Goal: Task Accomplishment & Management: Manage account settings

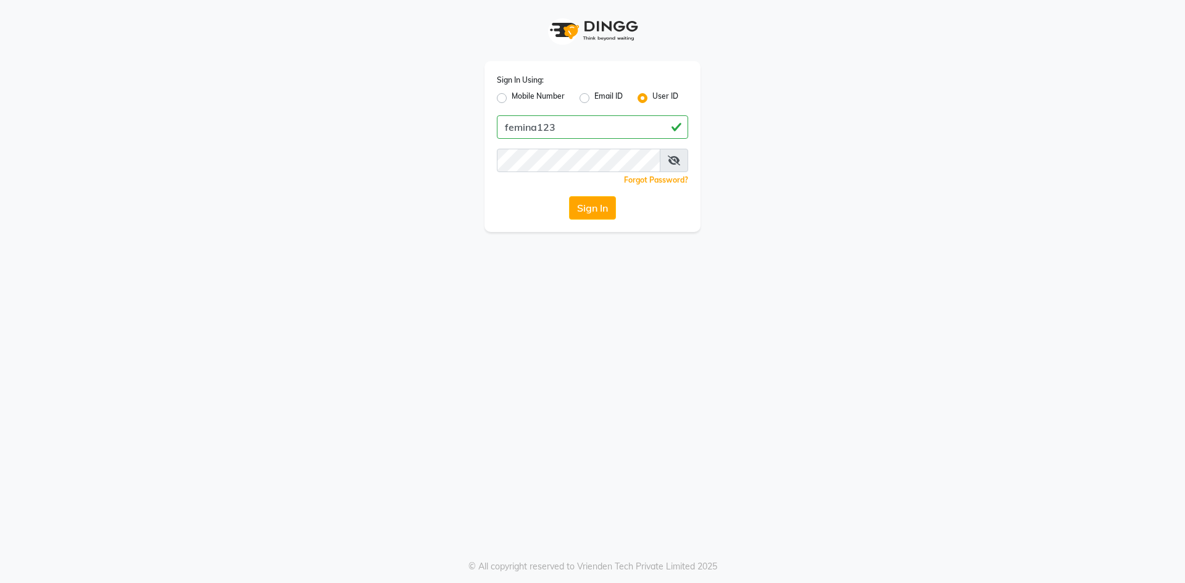
type input "femina123"
click at [569, 196] on button "Sign In" at bounding box center [592, 207] width 47 height 23
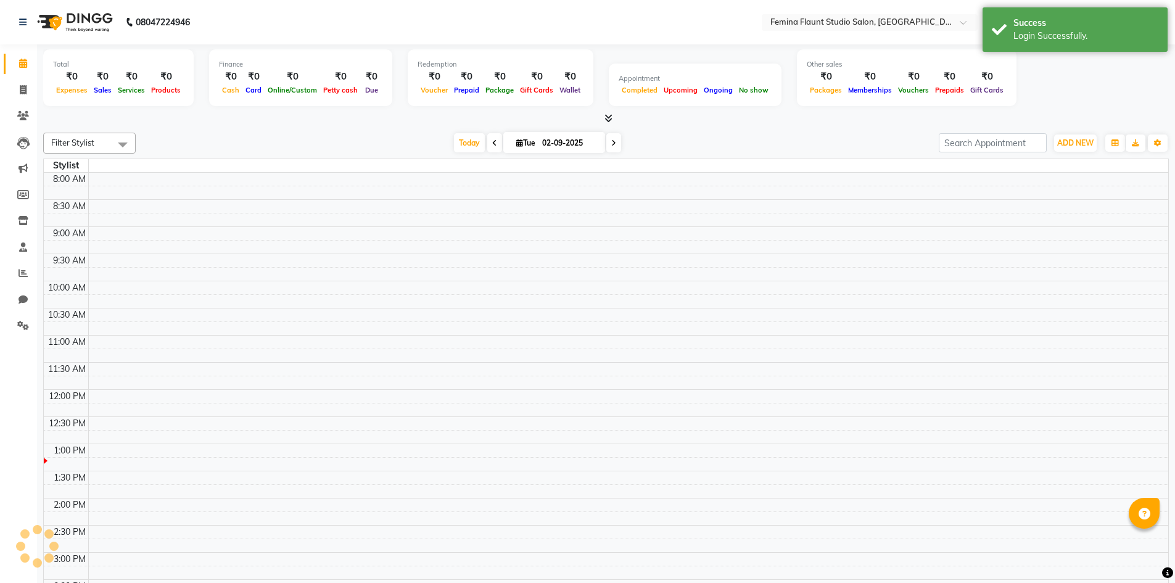
select select "en"
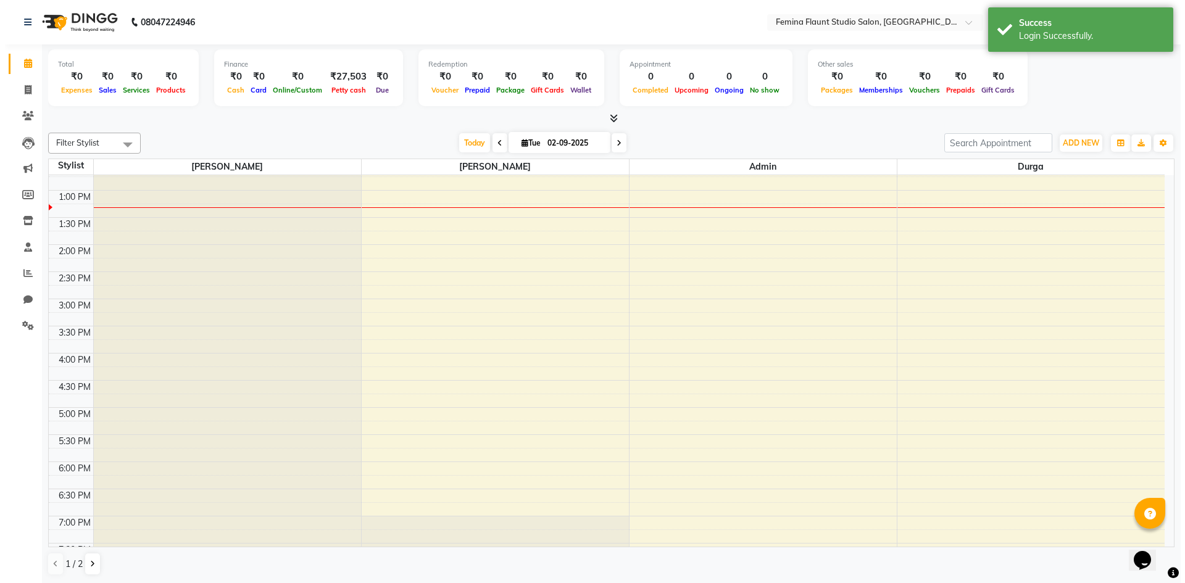
scroll to position [210, 0]
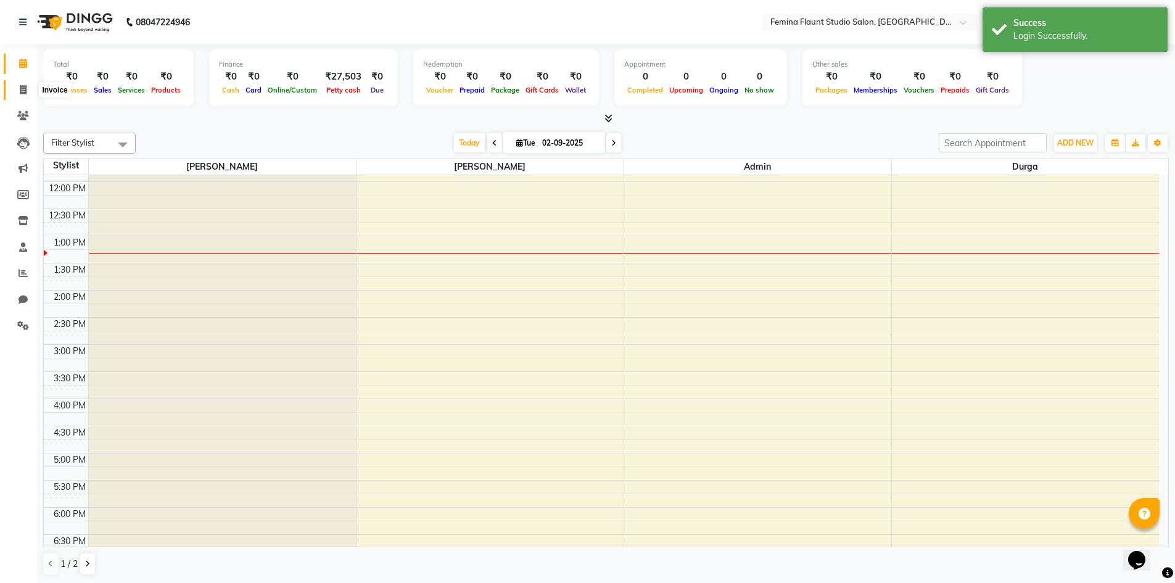
click at [18, 96] on span at bounding box center [23, 90] width 22 height 14
select select "service"
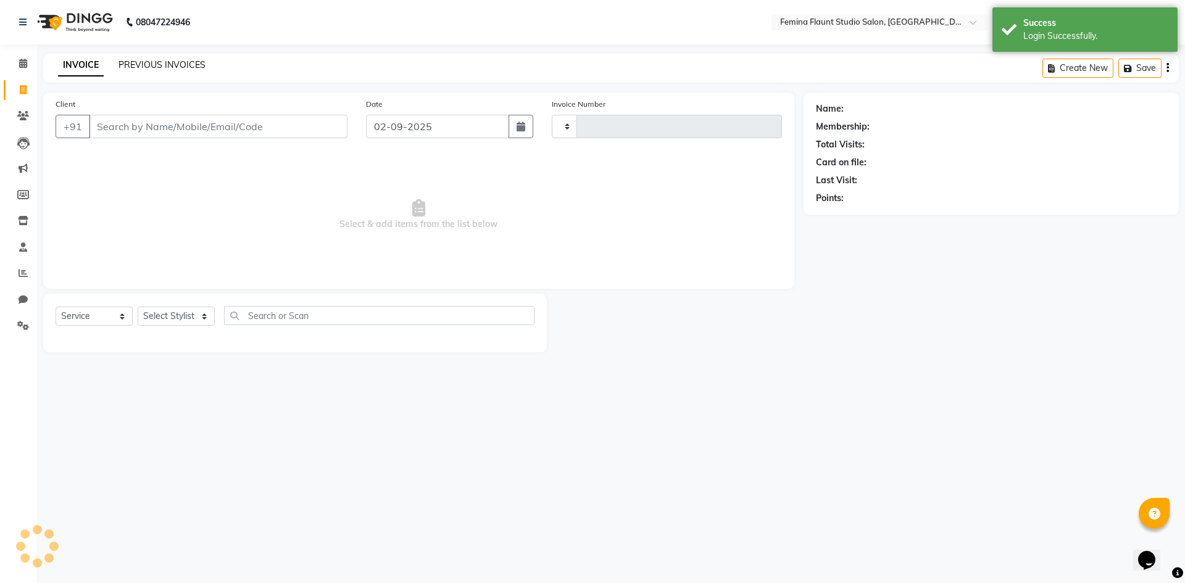
click at [186, 62] on link "PREVIOUS INVOICES" at bounding box center [161, 64] width 87 height 11
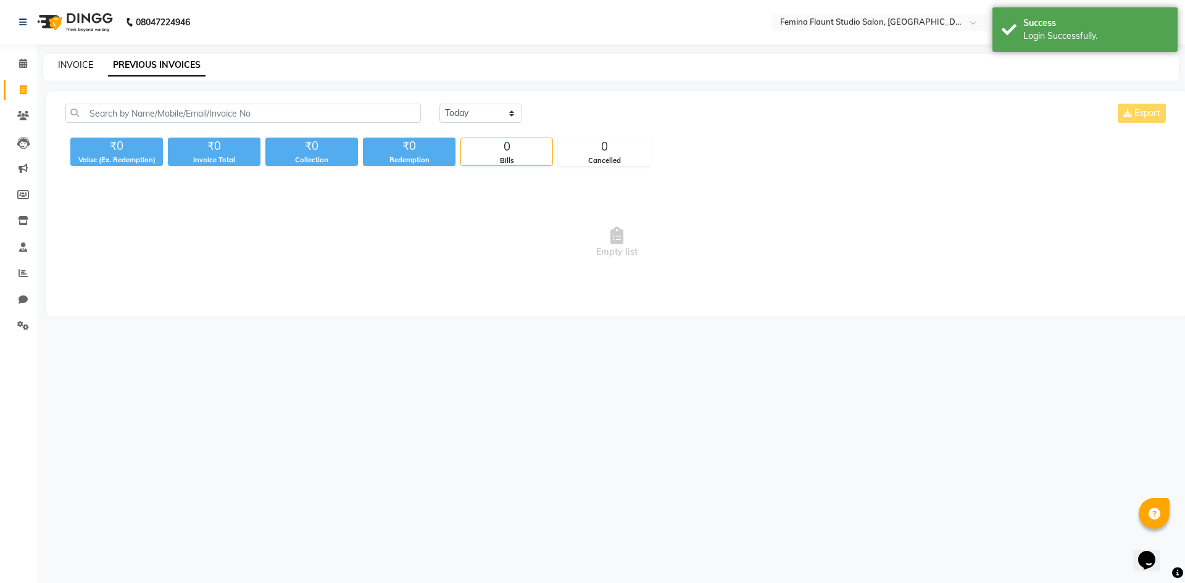
click at [85, 67] on link "INVOICE" at bounding box center [75, 64] width 35 height 11
select select "service"
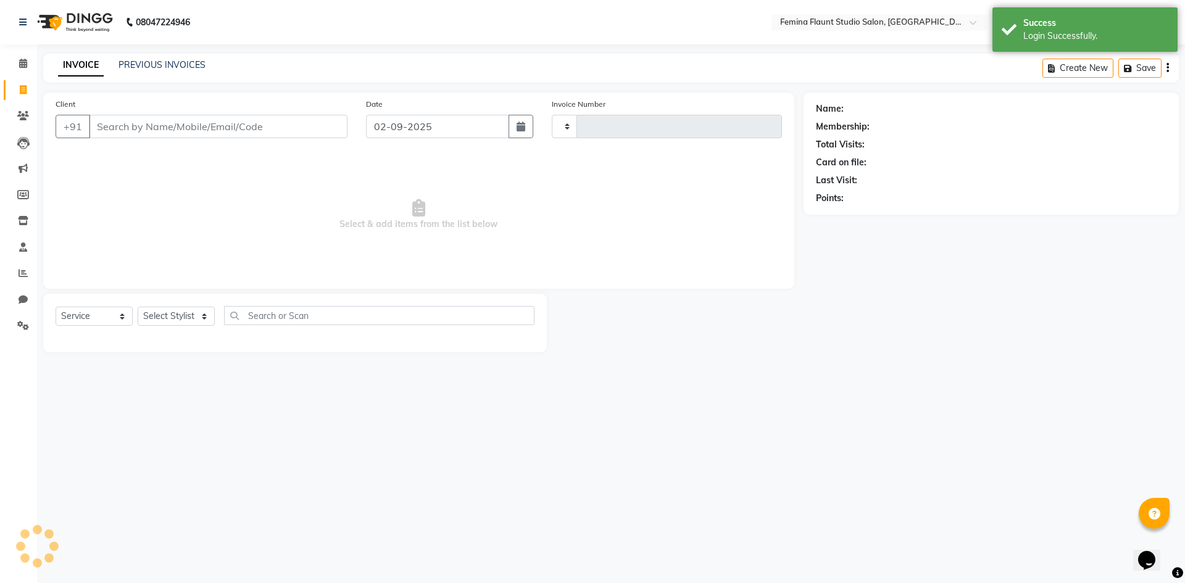
type input "0515"
select select "8333"
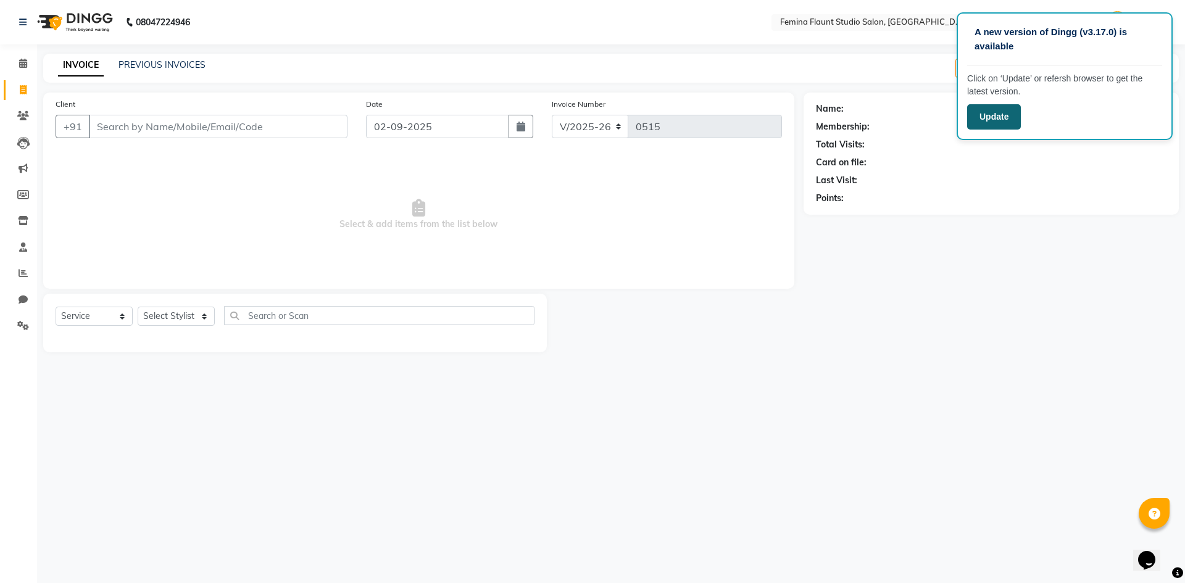
click at [975, 118] on button "Update" at bounding box center [994, 116] width 54 height 25
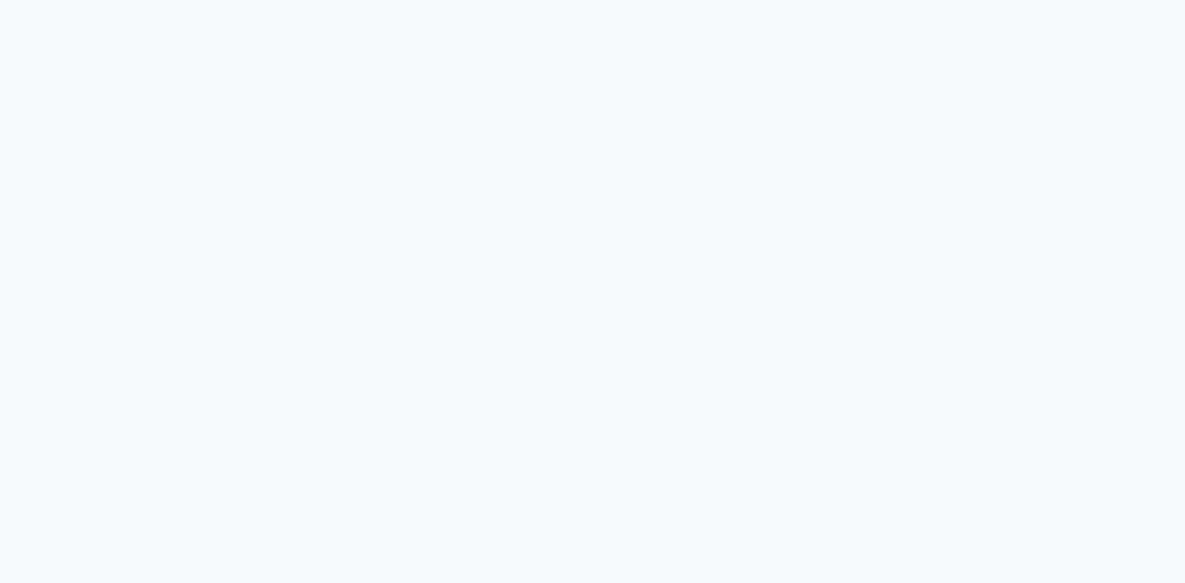
select select "service"
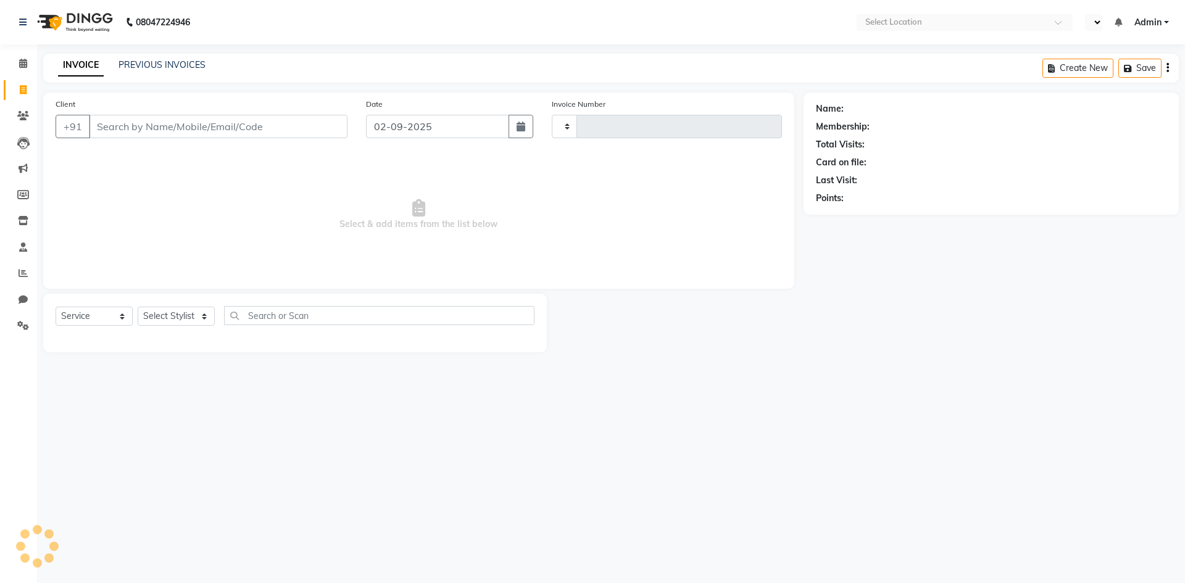
select select "en"
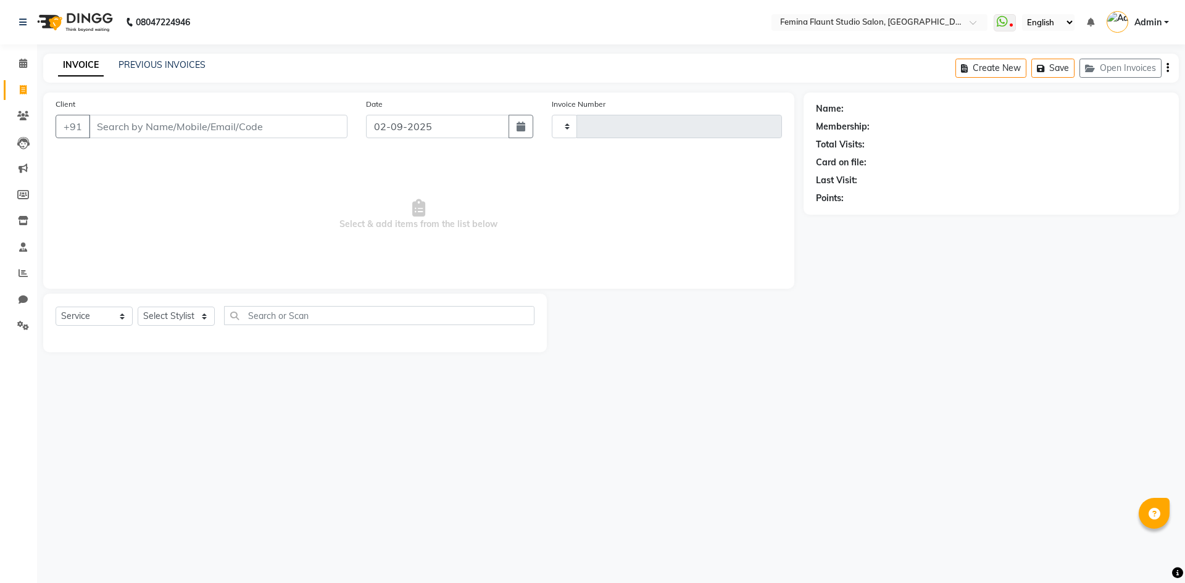
type input "0515"
select select "8333"
click at [25, 116] on icon at bounding box center [23, 115] width 12 height 9
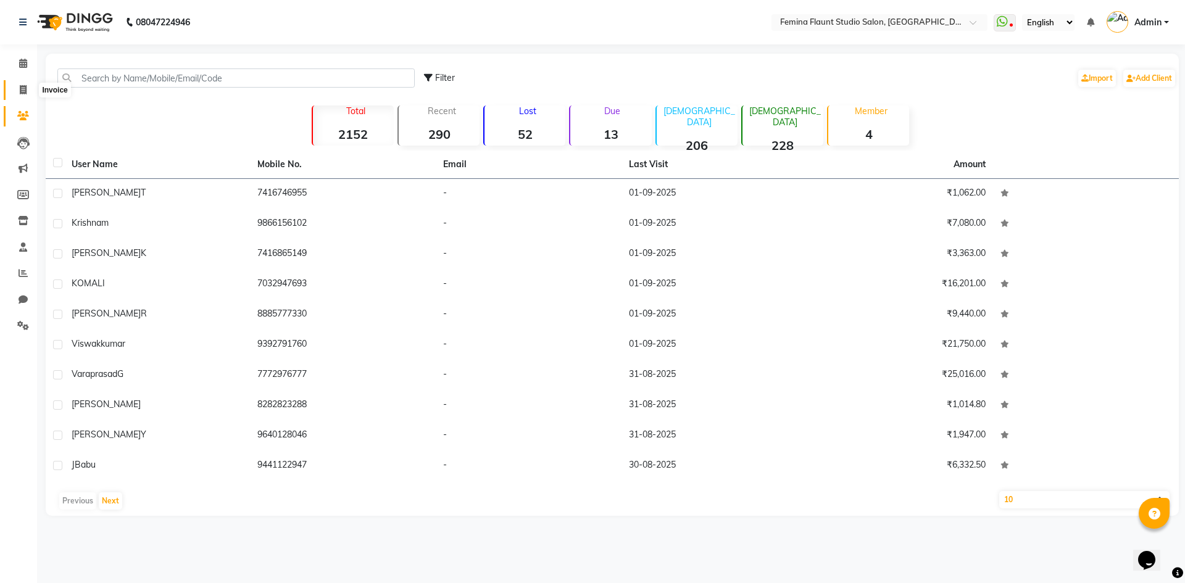
click at [16, 91] on span at bounding box center [23, 90] width 22 height 14
select select "service"
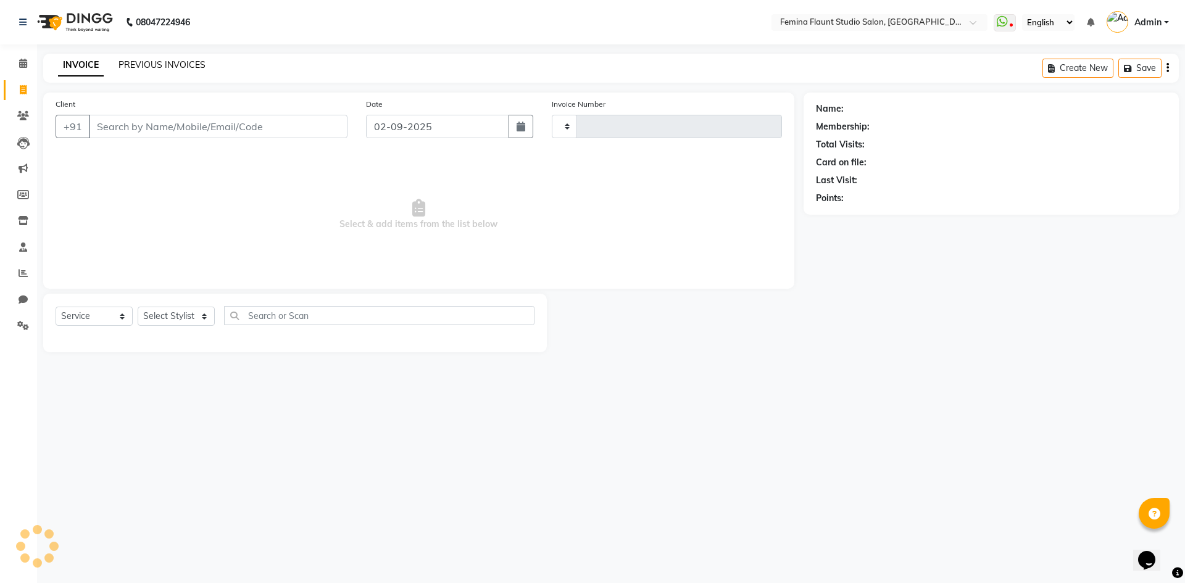
type input "0515"
select select "8333"
click at [184, 69] on link "PREVIOUS INVOICES" at bounding box center [161, 64] width 87 height 11
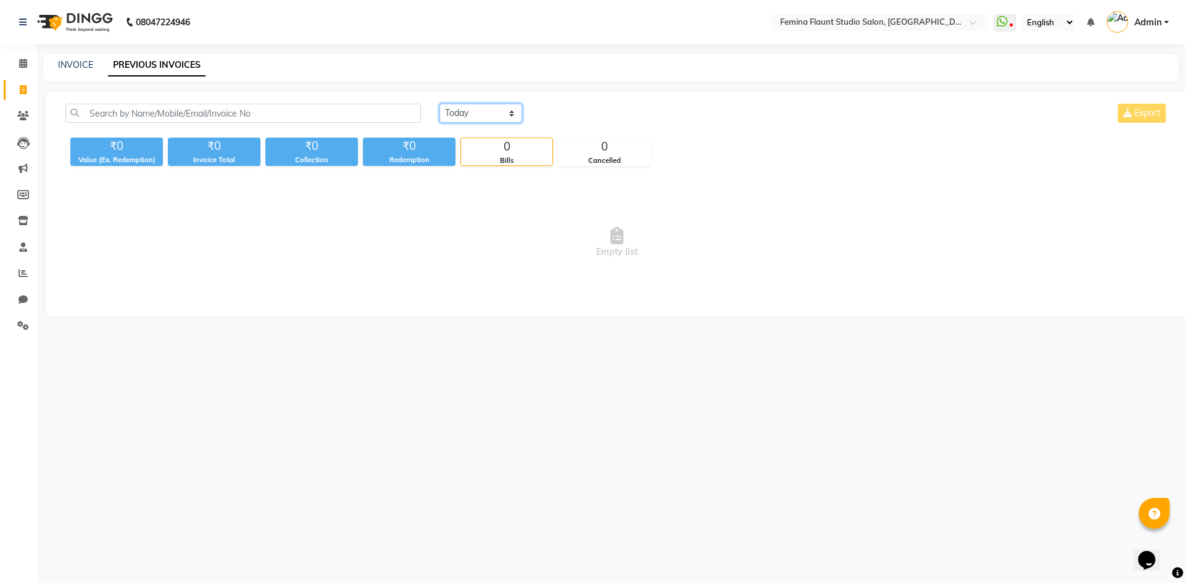
click at [492, 117] on select "Today Yesterday Custom Range" at bounding box center [480, 113] width 83 height 19
select select "range"
click at [439, 104] on select "Today Yesterday Custom Range" at bounding box center [480, 113] width 83 height 19
click at [592, 110] on input "02-09-2025" at bounding box center [581, 113] width 86 height 17
select select "9"
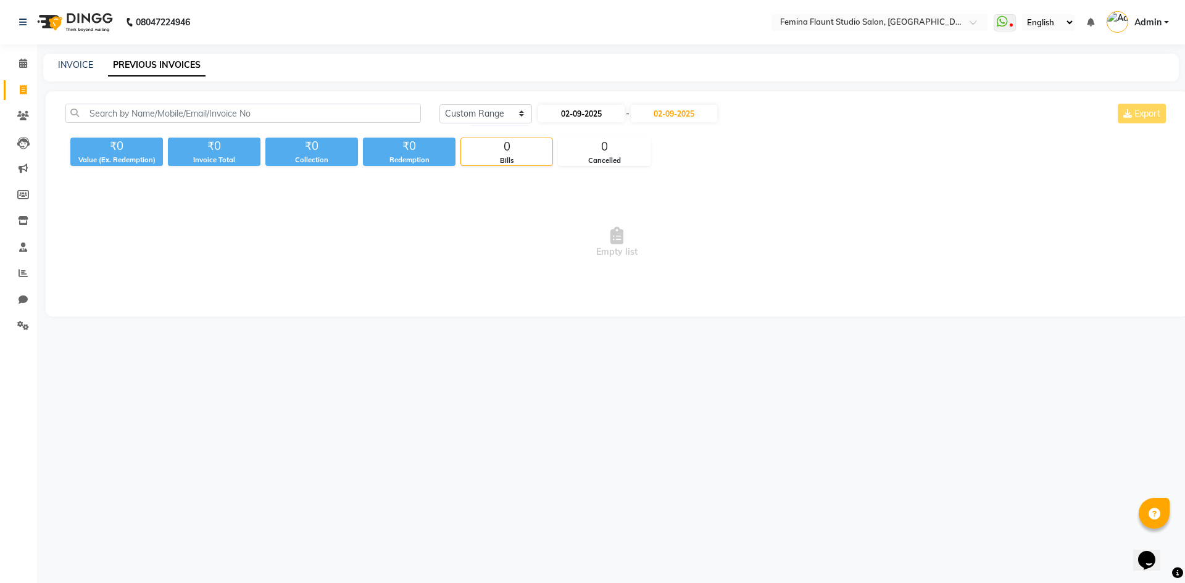
select select "2025"
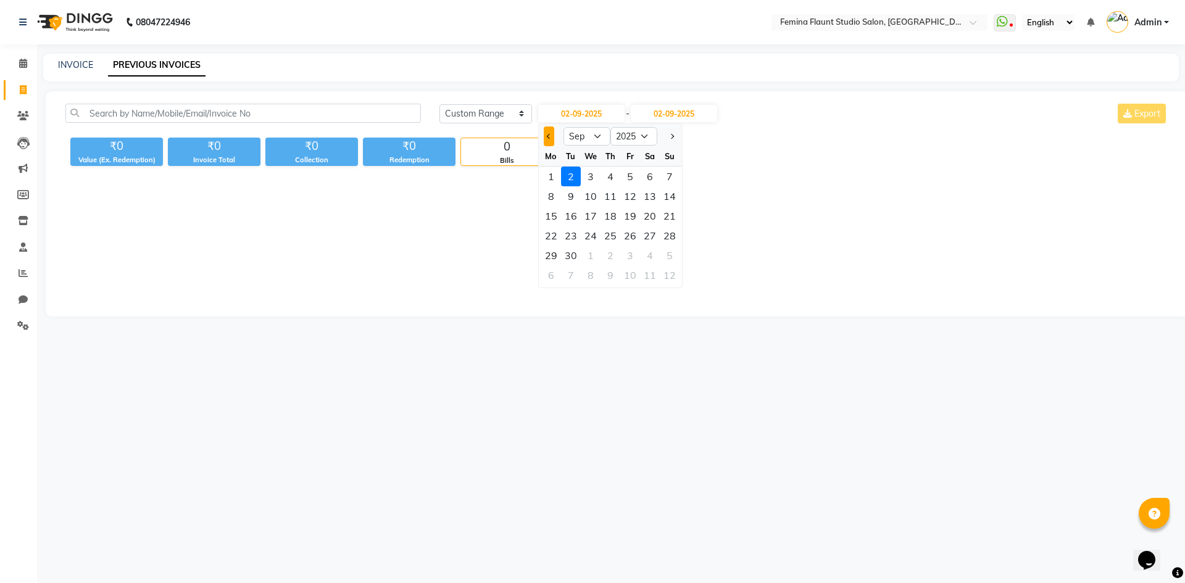
click at [545, 134] on button "Previous month" at bounding box center [549, 136] width 10 height 20
select select "8"
click at [656, 253] on div "30" at bounding box center [650, 256] width 20 height 20
type input "30-08-2025"
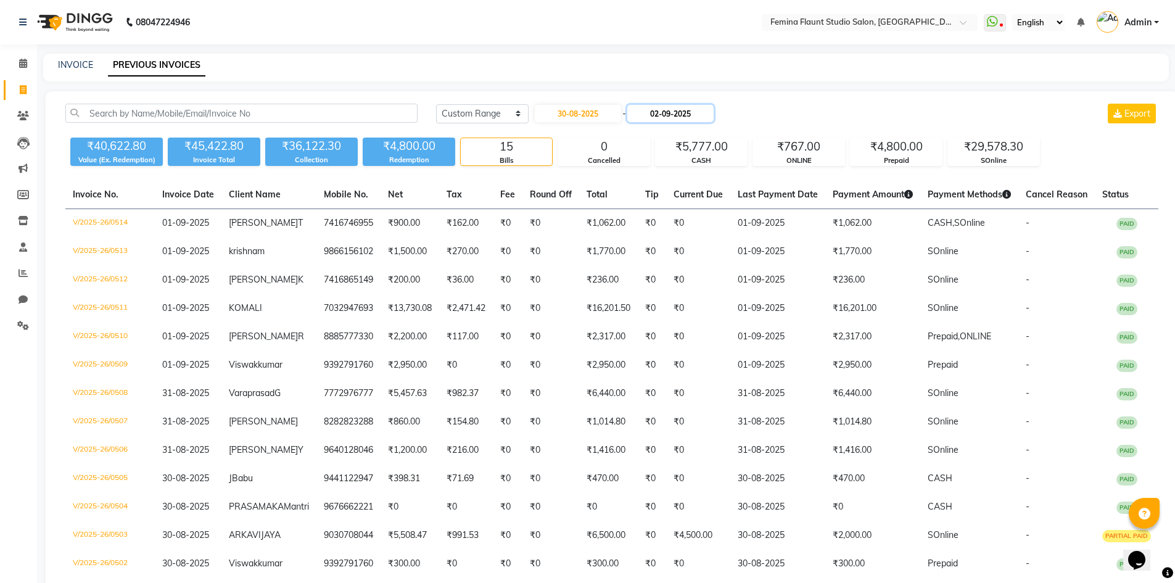
click at [676, 112] on input "02-09-2025" at bounding box center [670, 113] width 86 height 17
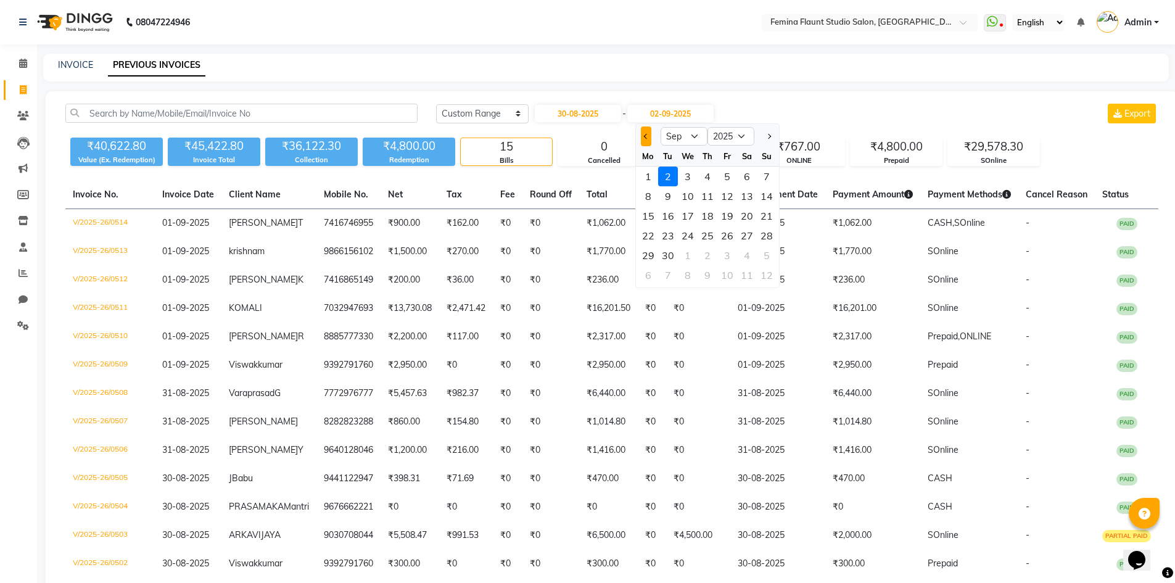
click at [648, 136] on span "Previous month" at bounding box center [645, 136] width 5 height 5
select select "8"
click at [756, 255] on div "30" at bounding box center [747, 256] width 20 height 20
type input "30-08-2025"
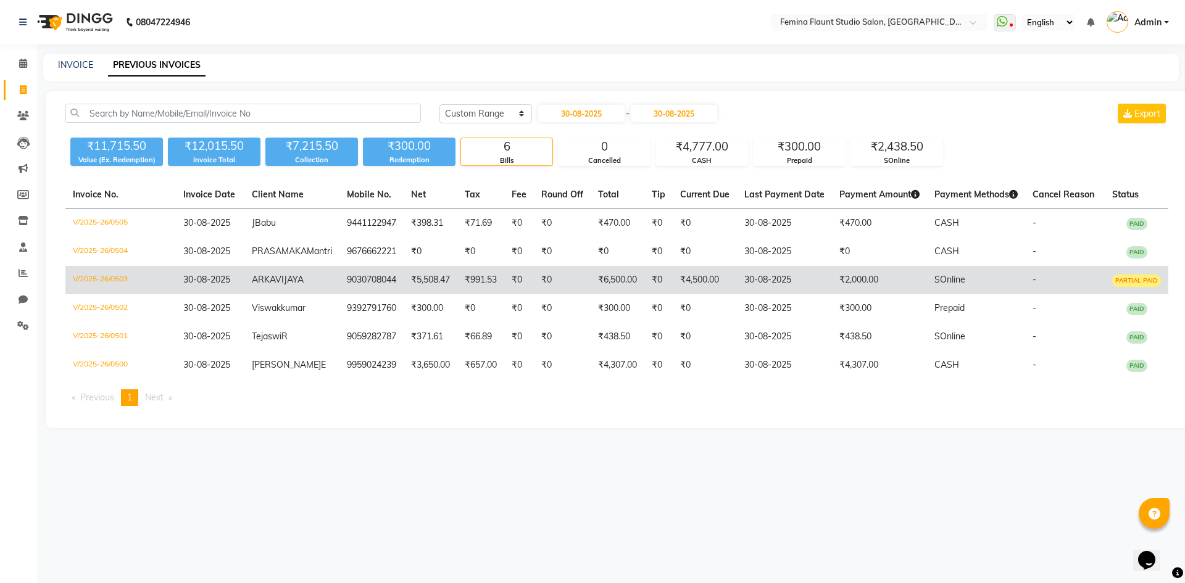
click at [106, 290] on td "V/2025-26/0503" at bounding box center [120, 280] width 110 height 28
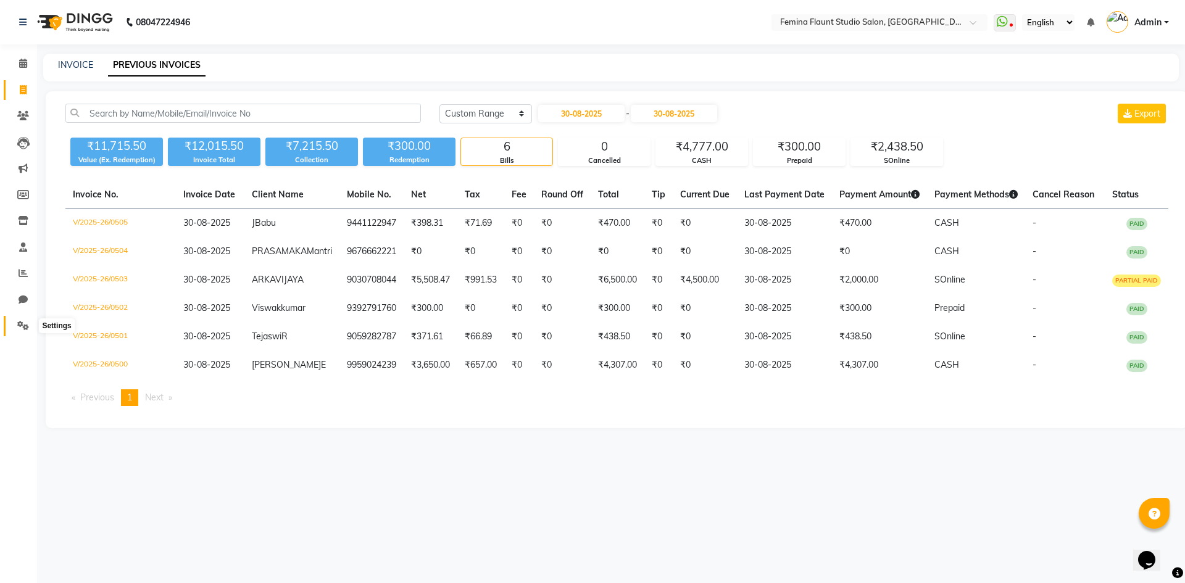
click at [19, 320] on span at bounding box center [23, 326] width 22 height 14
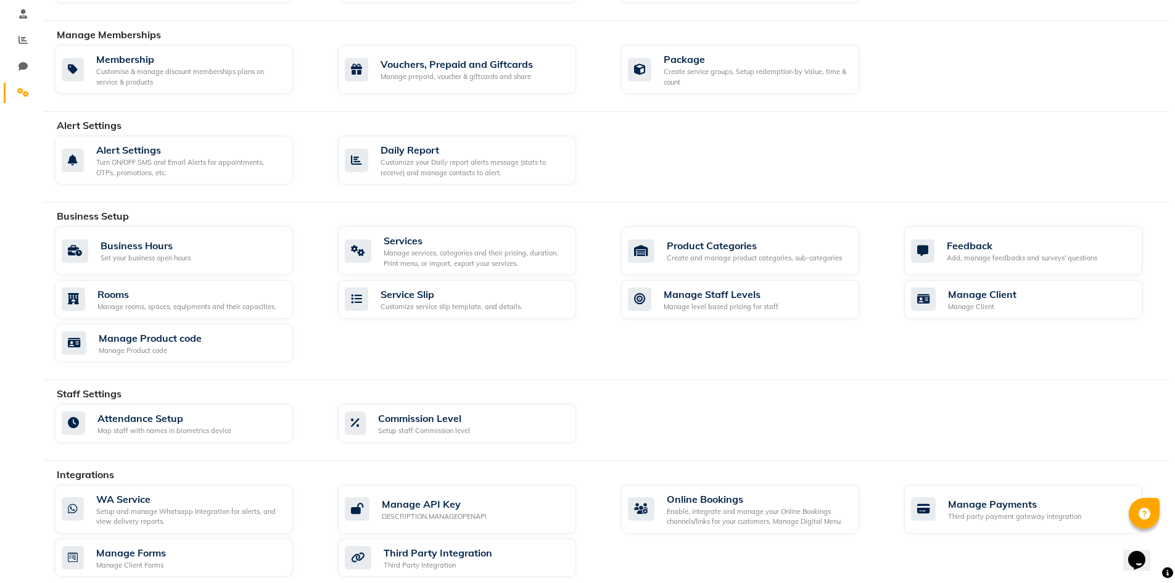
scroll to position [247, 0]
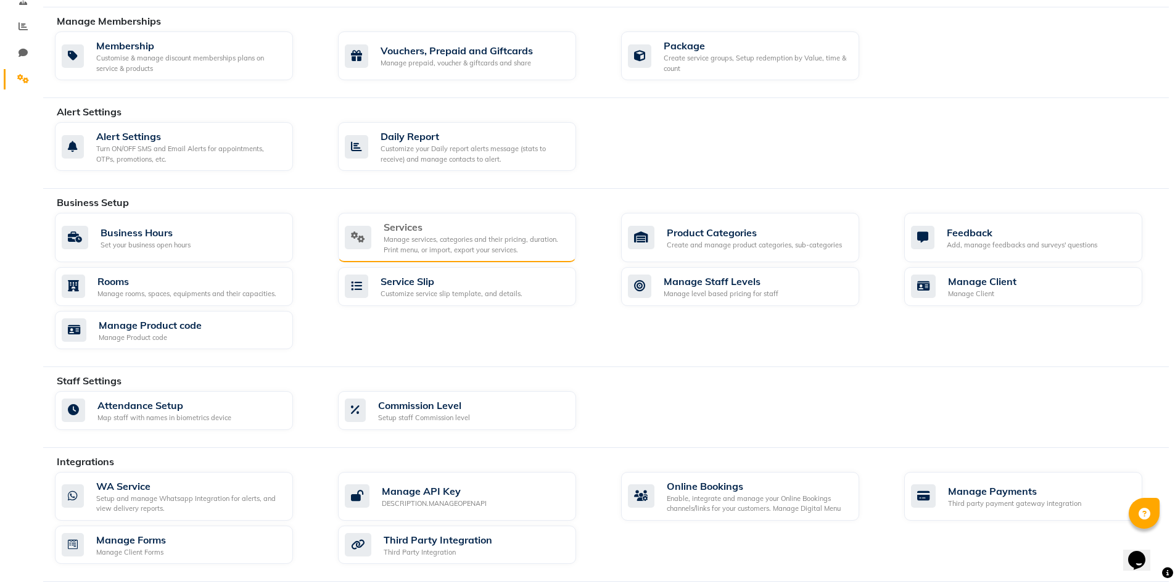
click at [444, 231] on div "Services" at bounding box center [475, 227] width 183 height 15
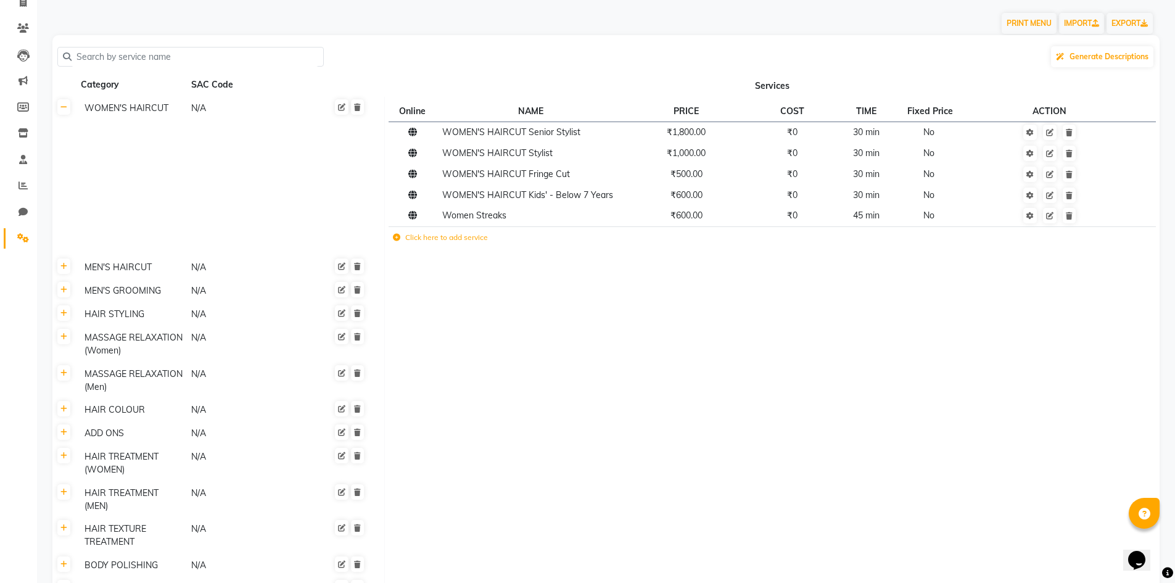
scroll to position [247, 0]
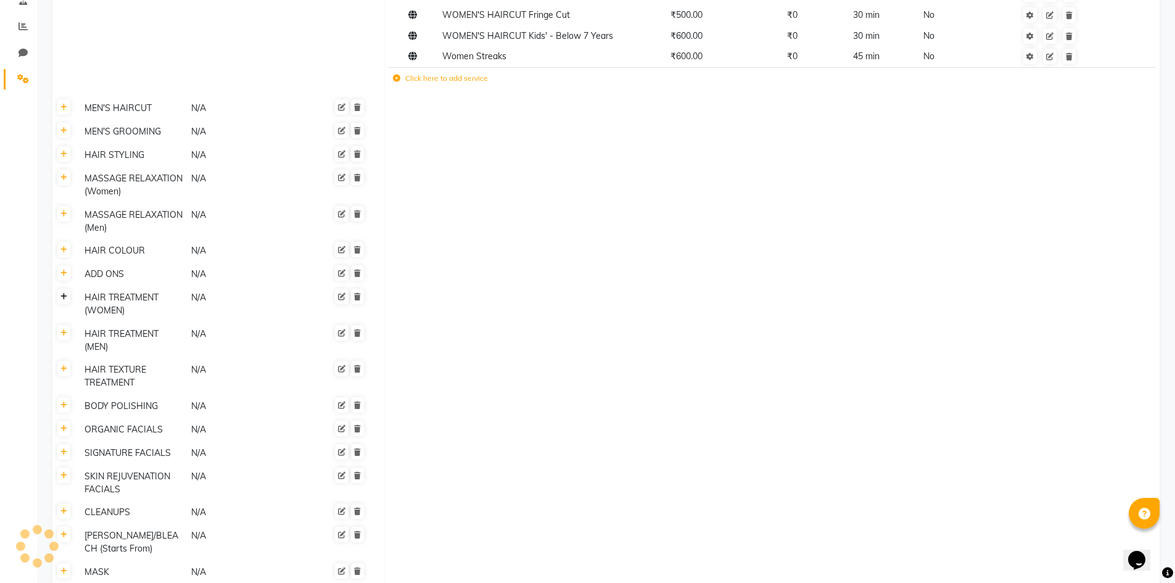
click at [62, 295] on icon at bounding box center [63, 296] width 7 height 7
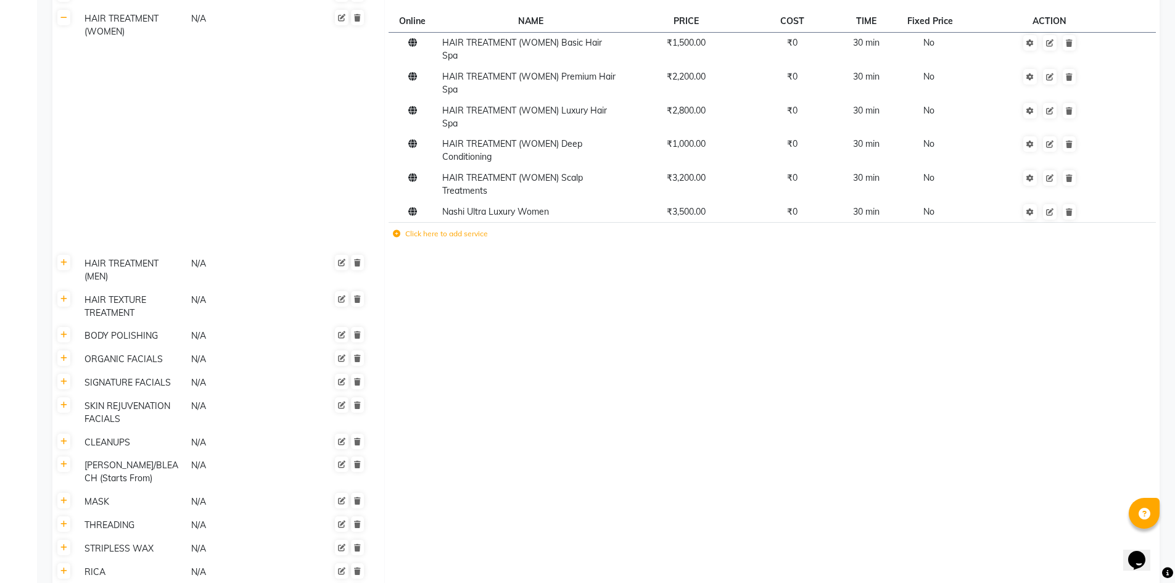
scroll to position [555, 0]
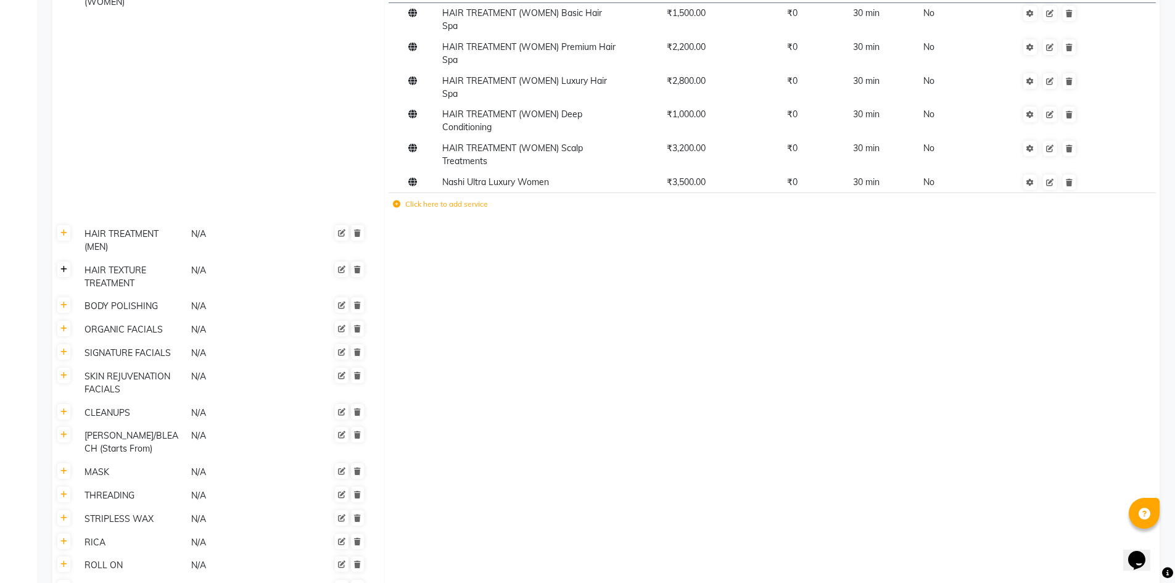
click at [61, 273] on link at bounding box center [63, 269] width 13 height 15
click at [62, 267] on icon at bounding box center [63, 269] width 7 height 7
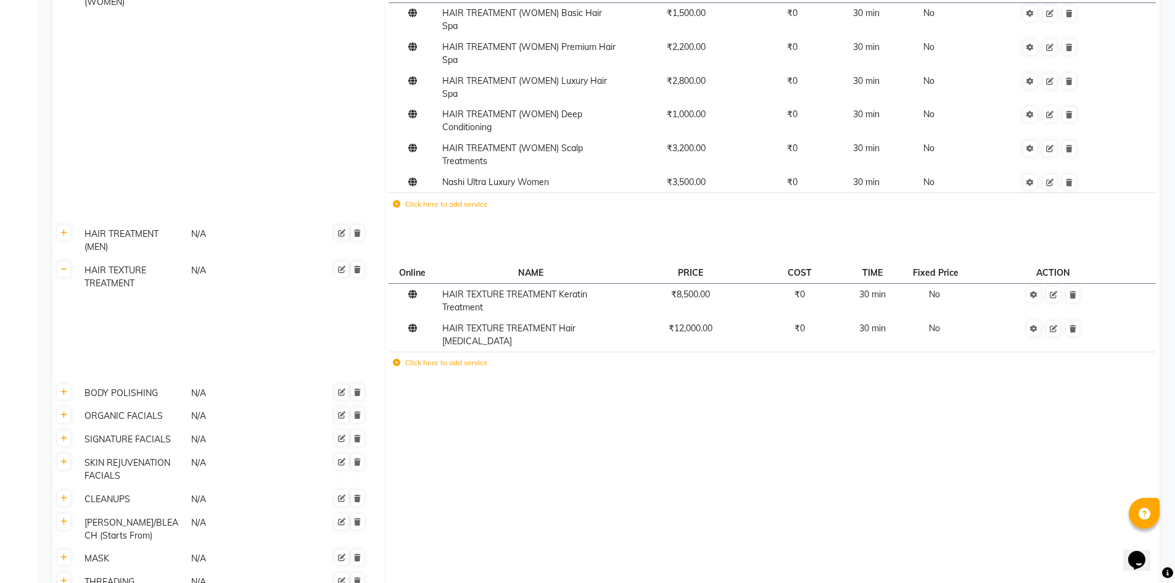
click at [426, 357] on label "Click here to add service" at bounding box center [440, 362] width 95 height 11
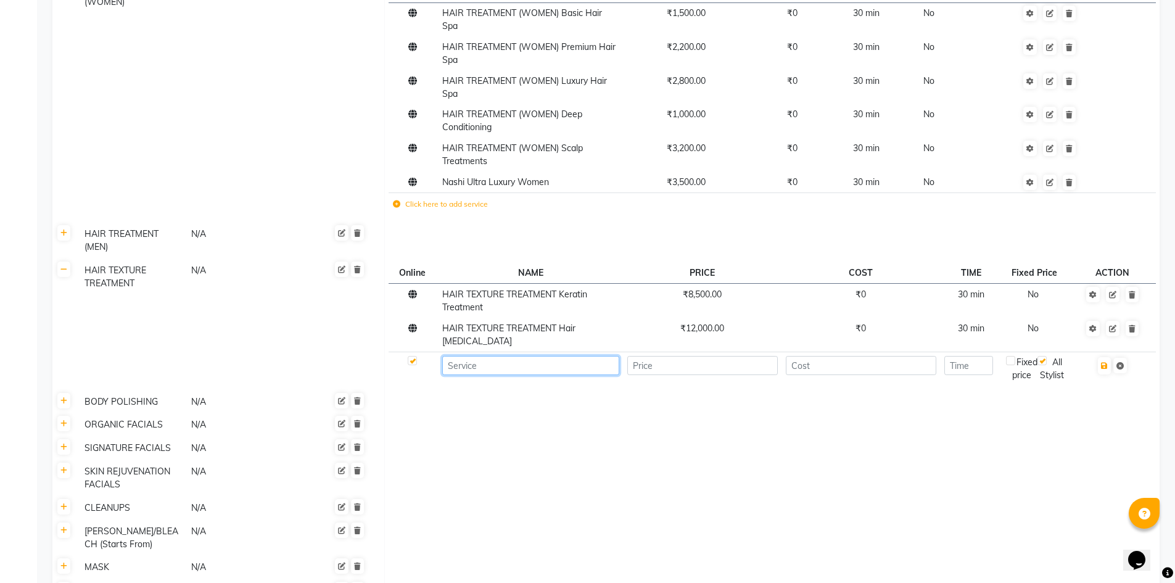
click at [542, 356] on input at bounding box center [530, 365] width 177 height 19
type input "h"
type input "HAIR SMOOTHENING TREATMENT"
click at [755, 356] on input "number" at bounding box center [702, 365] width 151 height 19
type input "8000"
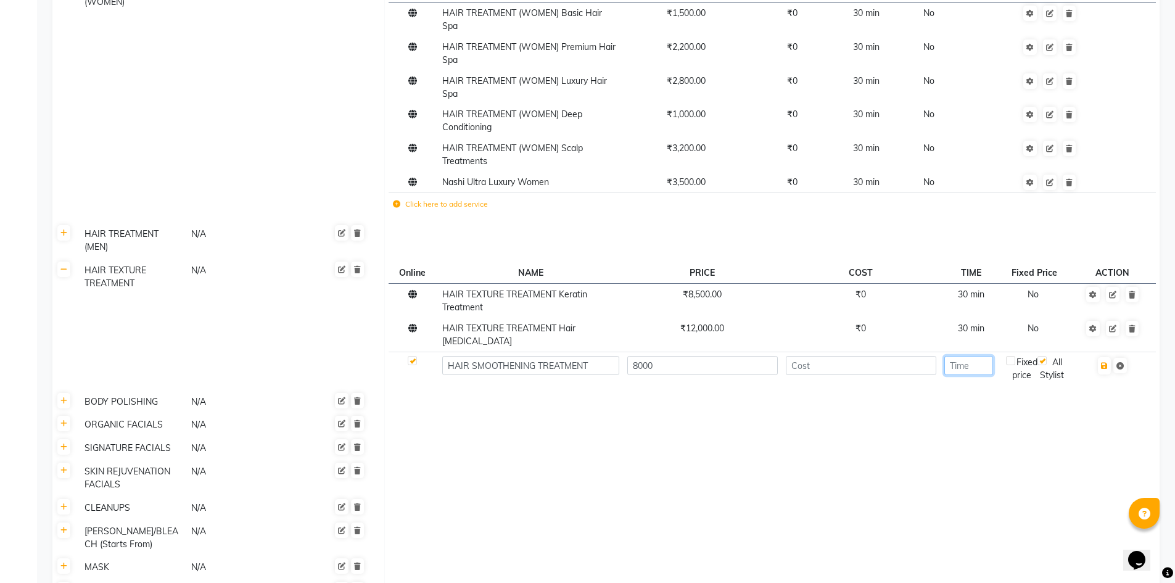
click at [981, 356] on input "number" at bounding box center [969, 365] width 49 height 19
type input "60"
click at [1104, 362] on icon "button" at bounding box center [1104, 365] width 7 height 7
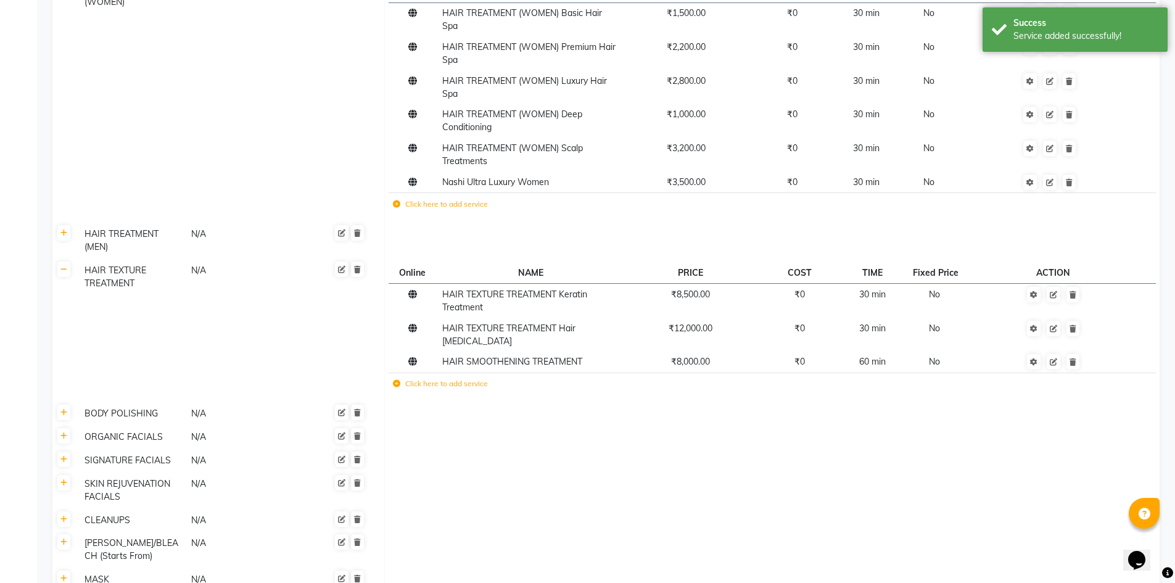
click at [1104, 352] on td at bounding box center [1053, 362] width 164 height 21
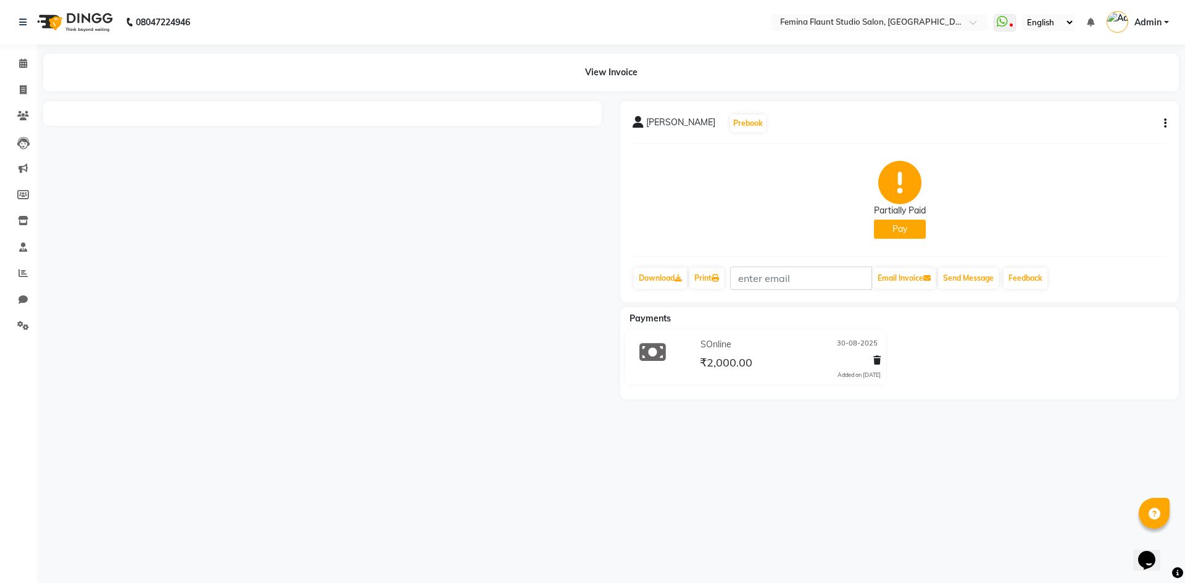
click at [1167, 126] on div "ARKA VIJAYA Prebook Partially Paid Pay Download Print Email Invoice Send Messag…" at bounding box center [899, 201] width 558 height 201
click at [1162, 122] on button "button" at bounding box center [1162, 123] width 7 height 13
click at [1081, 136] on div "Edit Invoice" at bounding box center [1082, 138] width 126 height 15
select select "service"
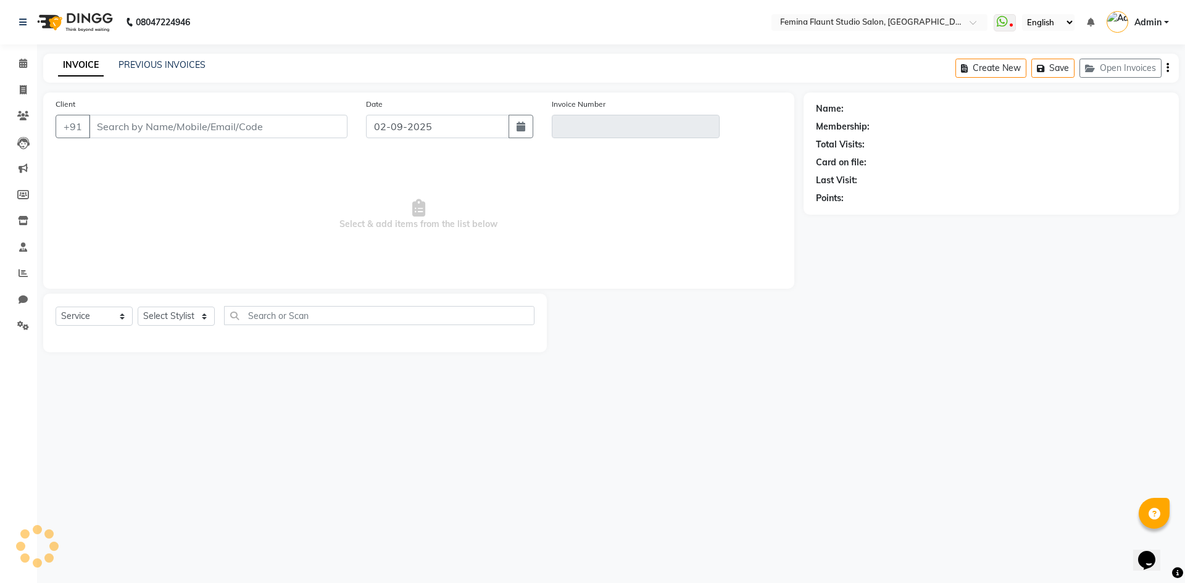
type input "9030708044"
type input "V/2025-26/0503"
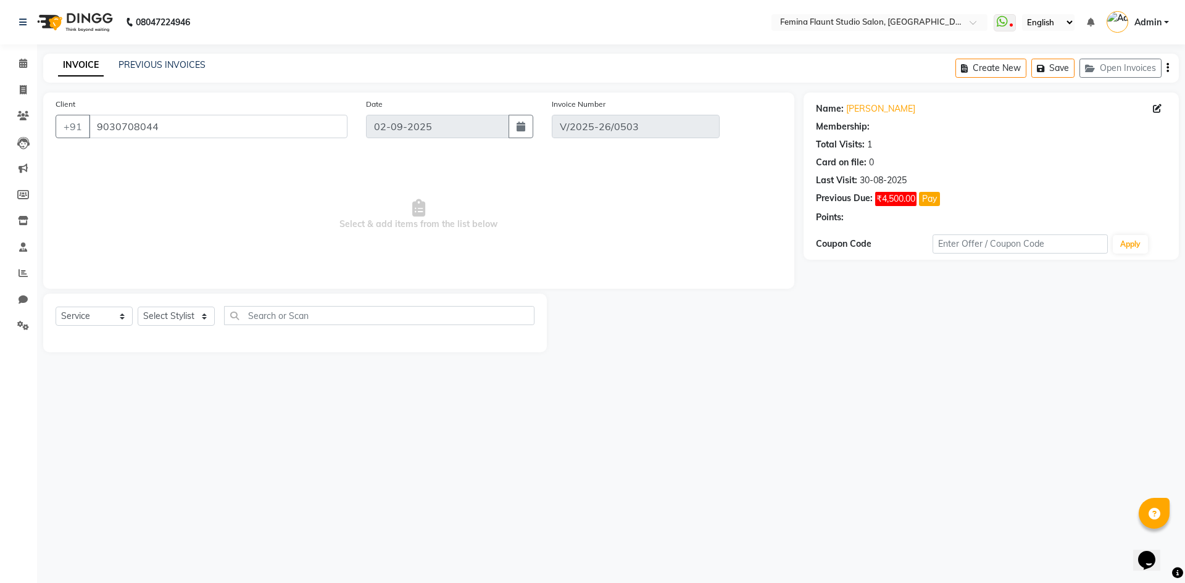
type input "30-08-2025"
select select "select"
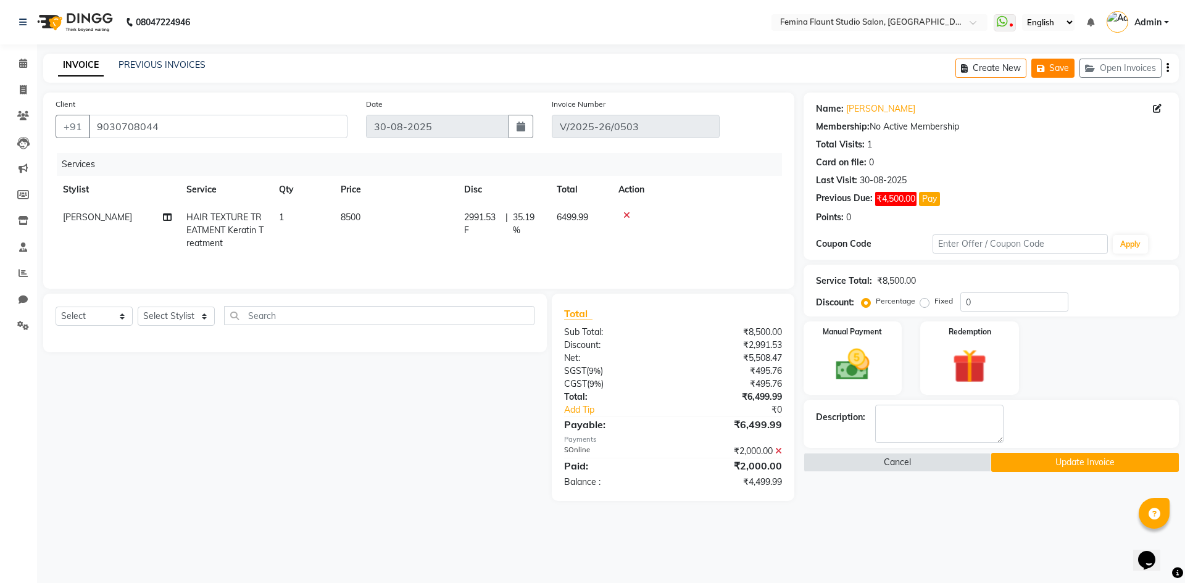
click at [1055, 68] on button "Save" at bounding box center [1052, 68] width 43 height 19
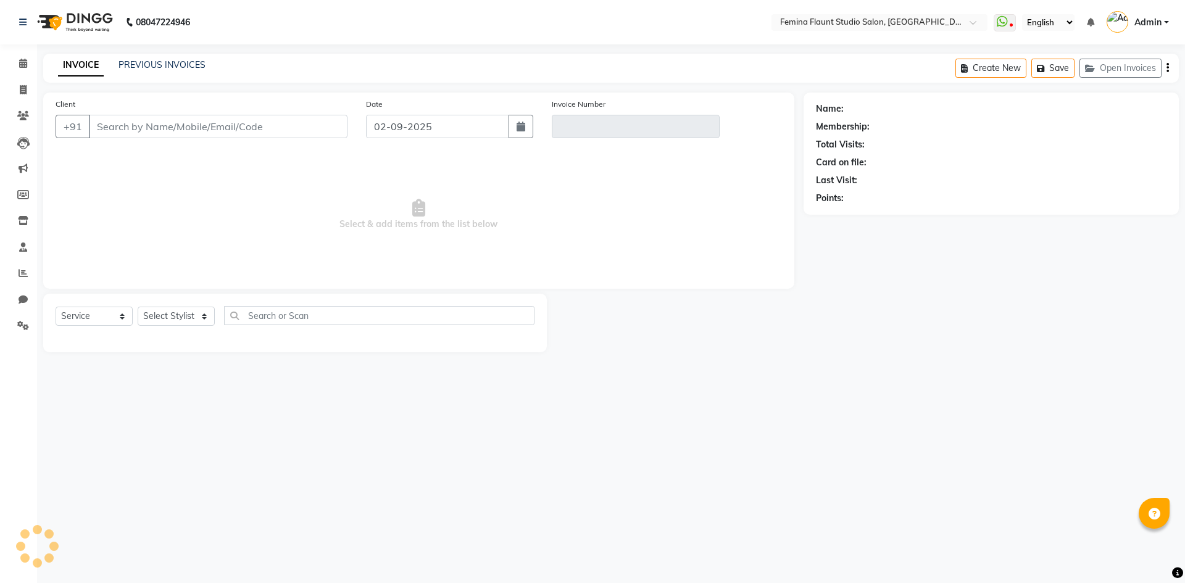
select select "service"
type input "9030708044"
type input "V/2025-26/0503"
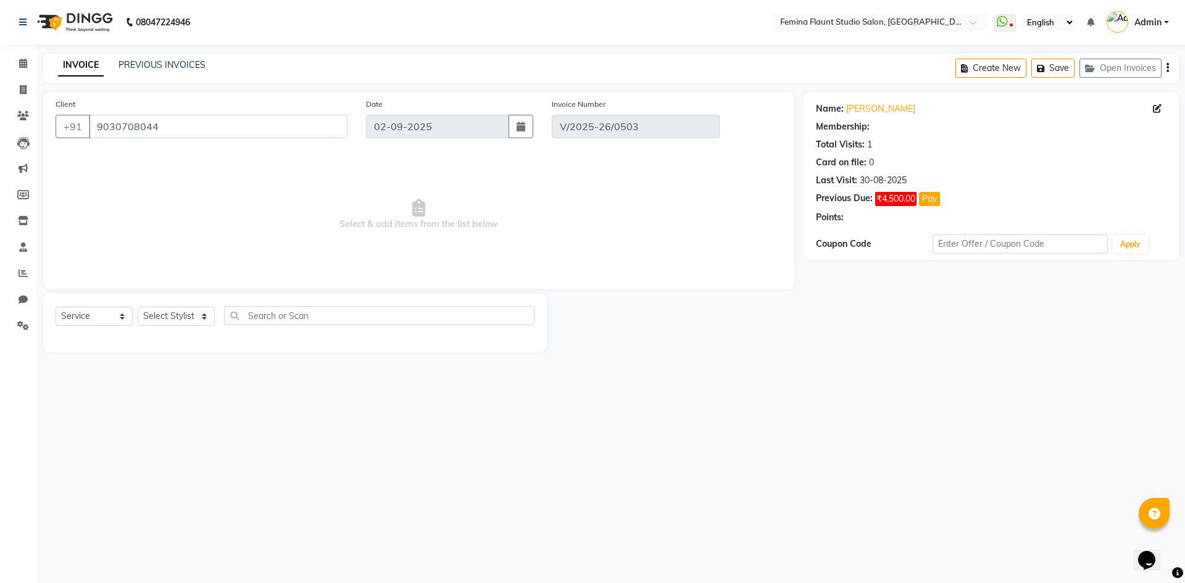
type input "30-08-2025"
select select "select"
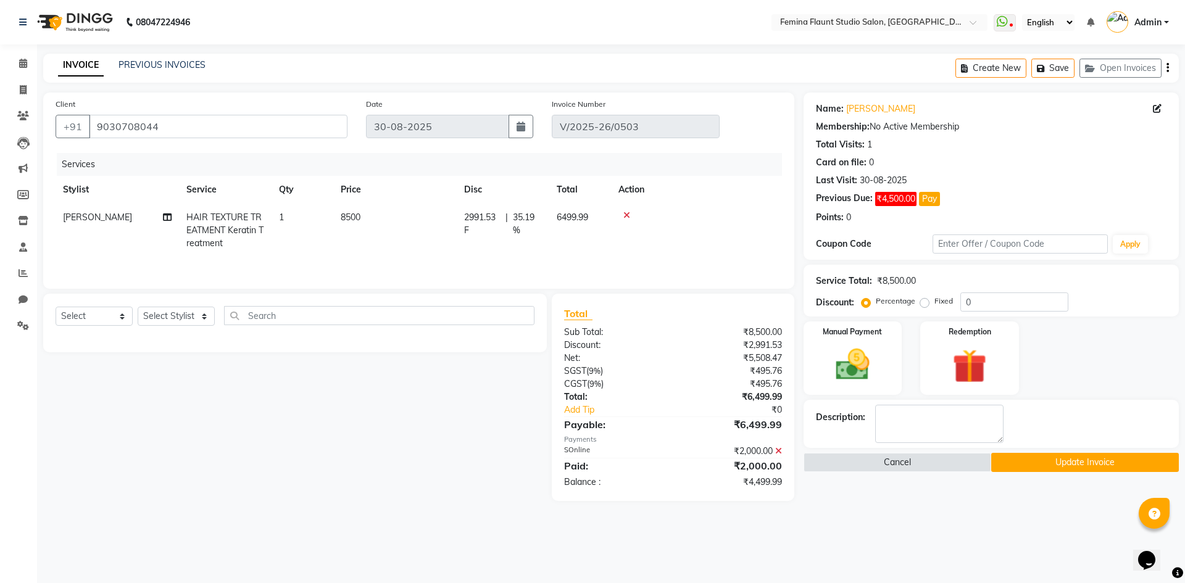
click at [252, 221] on span "HAIR TEXTURE TREATMENT Keratin Treatment" at bounding box center [224, 230] width 77 height 37
select select "80611"
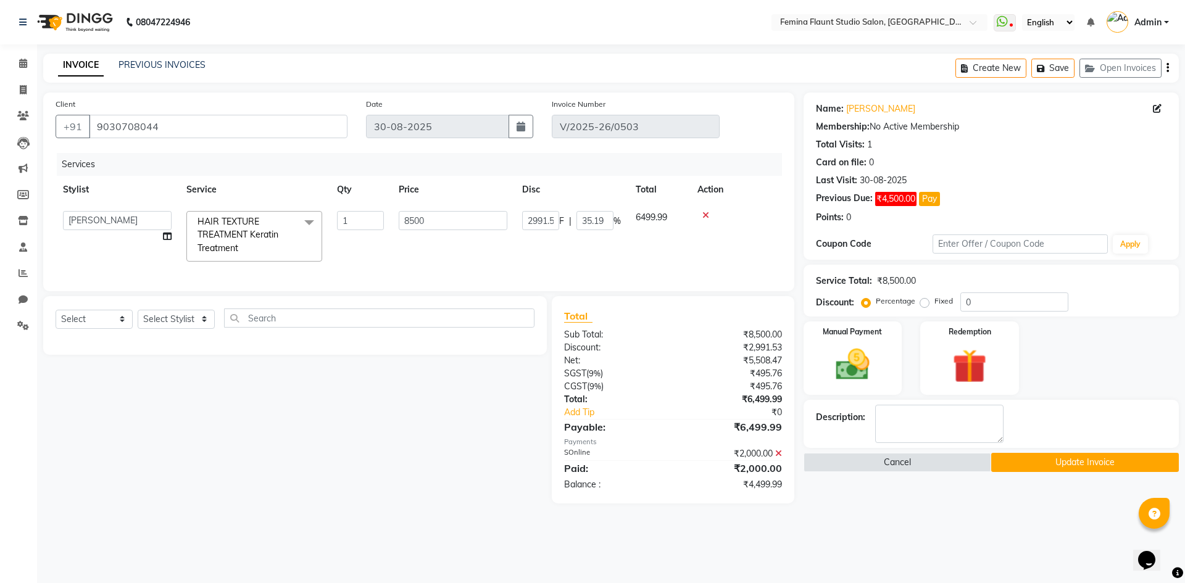
click at [252, 221] on span "HAIR TEXTURE TREATMENT Keratin Treatment" at bounding box center [237, 235] width 81 height 38
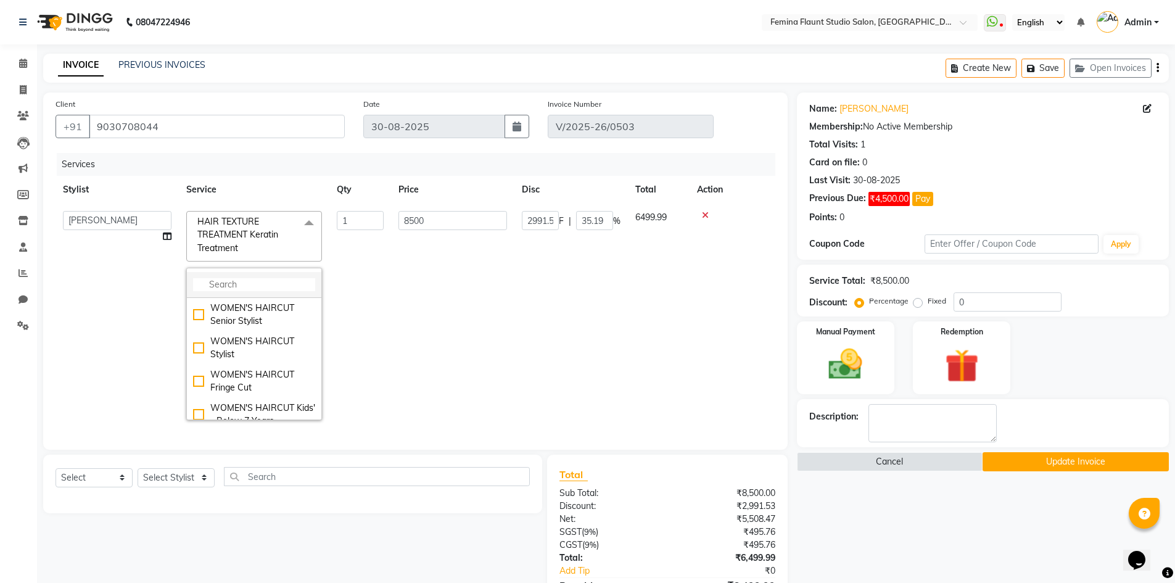
click at [256, 278] on li at bounding box center [254, 285] width 134 height 26
click at [269, 274] on li at bounding box center [254, 285] width 134 height 26
click at [247, 285] on input "multiselect-search" at bounding box center [254, 284] width 122 height 13
click at [244, 285] on input "multiselect-search" at bounding box center [254, 284] width 122 height 13
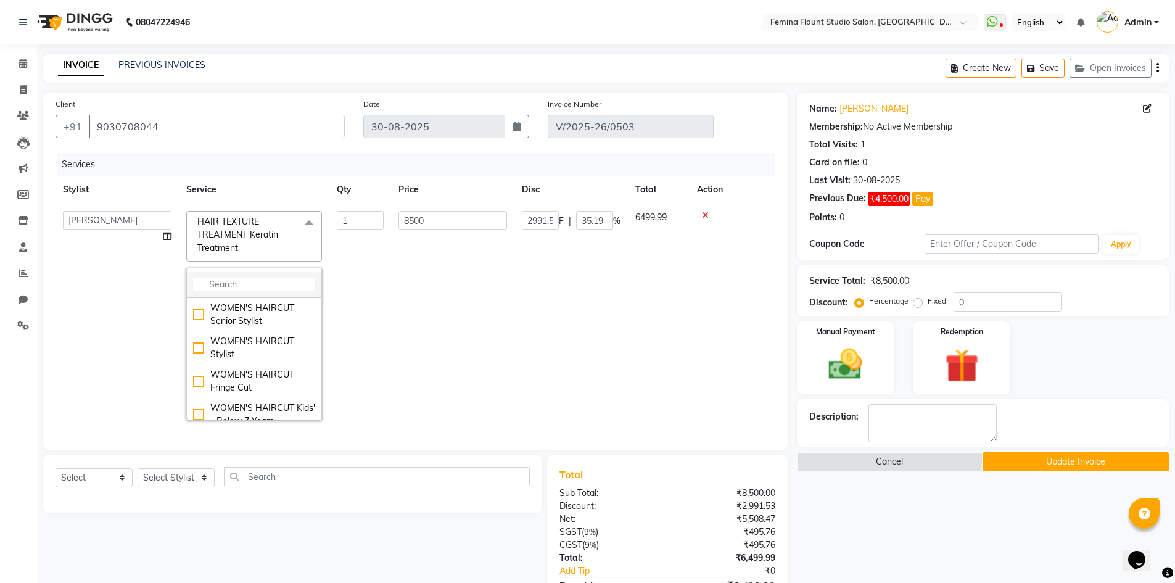
click at [244, 285] on input "multiselect-search" at bounding box center [254, 284] width 122 height 13
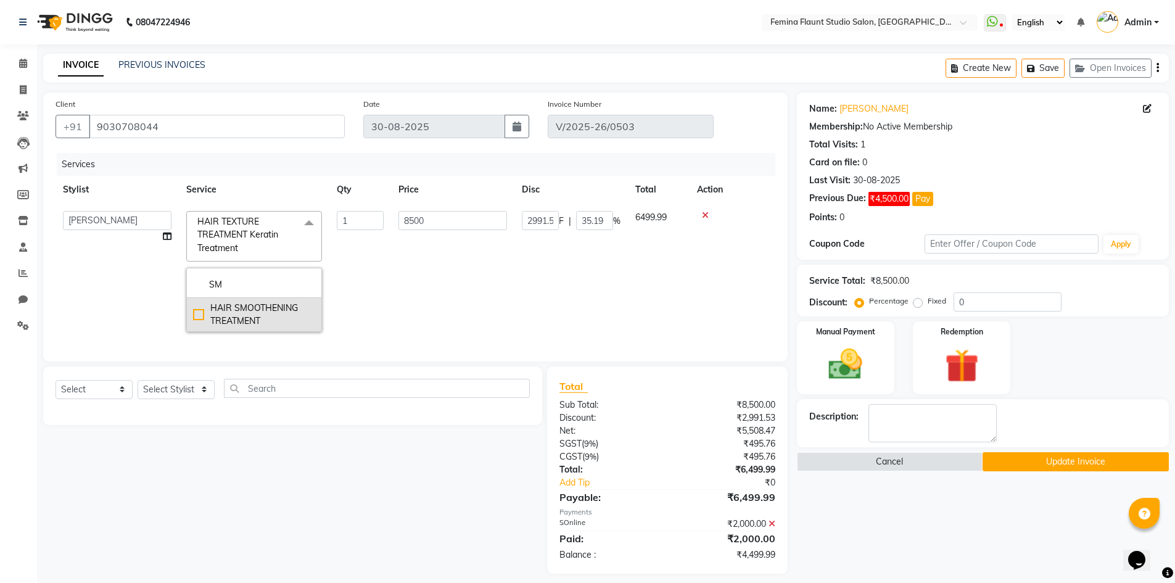
type input "SM"
click at [195, 314] on div "HAIR SMOOTHENING TREATMENT" at bounding box center [254, 315] width 122 height 26
checkbox input "true"
type input "8000"
type input "0"
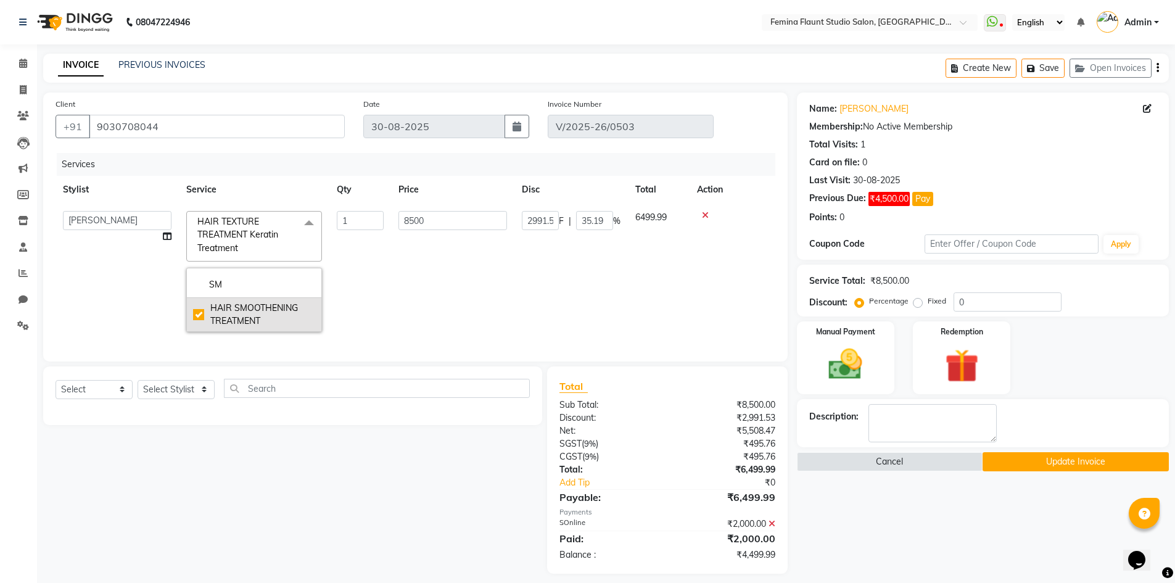
type input "0"
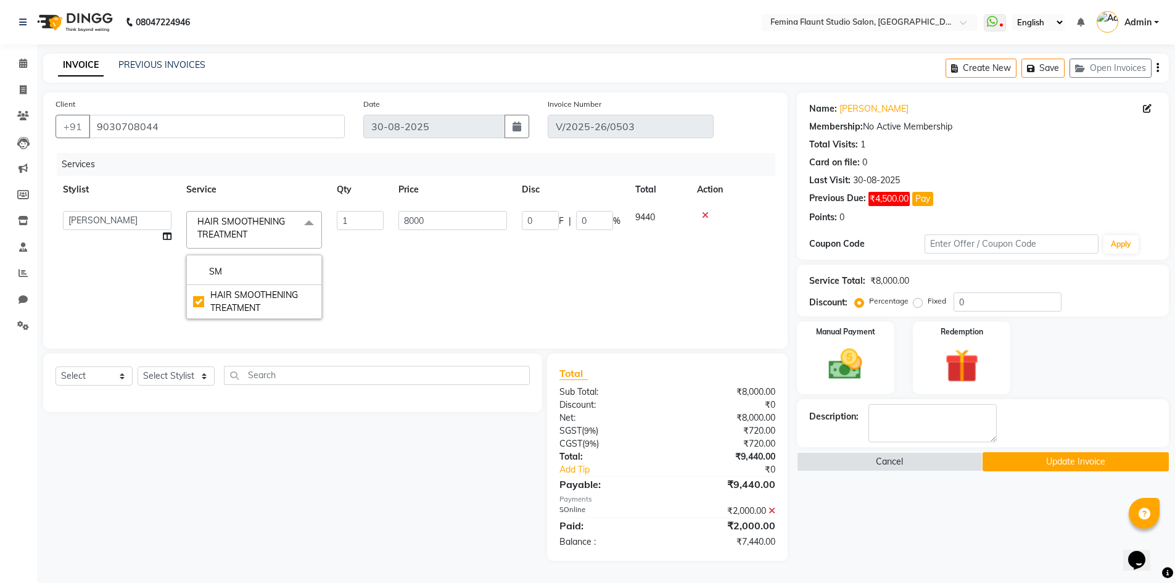
click at [536, 281] on td "0 F | 0 %" at bounding box center [572, 265] width 114 height 123
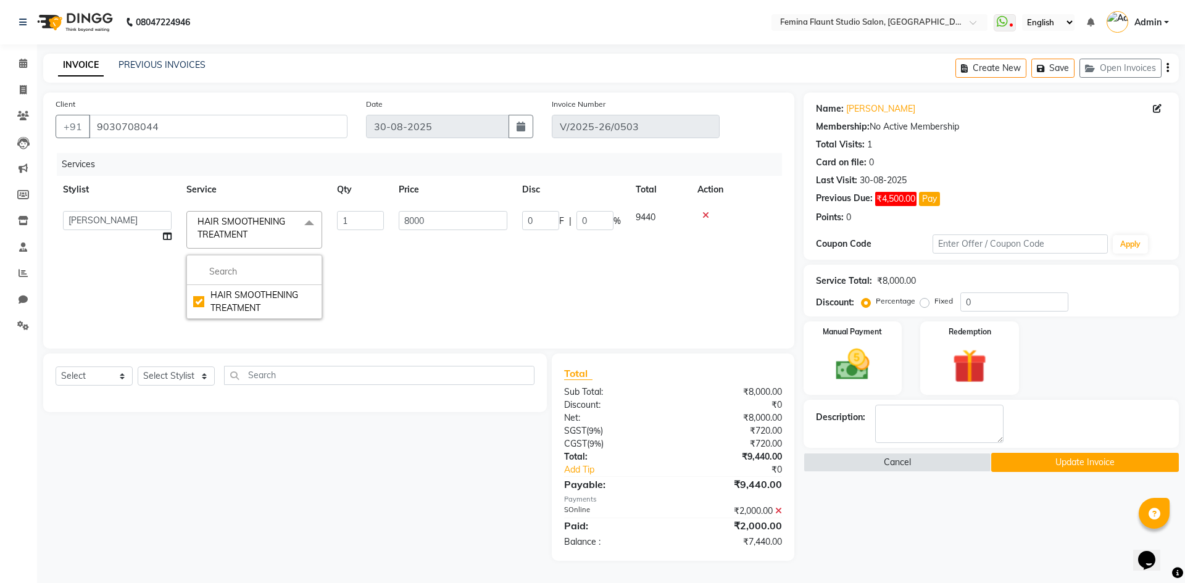
click at [536, 281] on div "Client +91 9030708044 Date 30-08-2025 Invoice Number V/2025-26/0503 Services St…" at bounding box center [418, 221] width 751 height 256
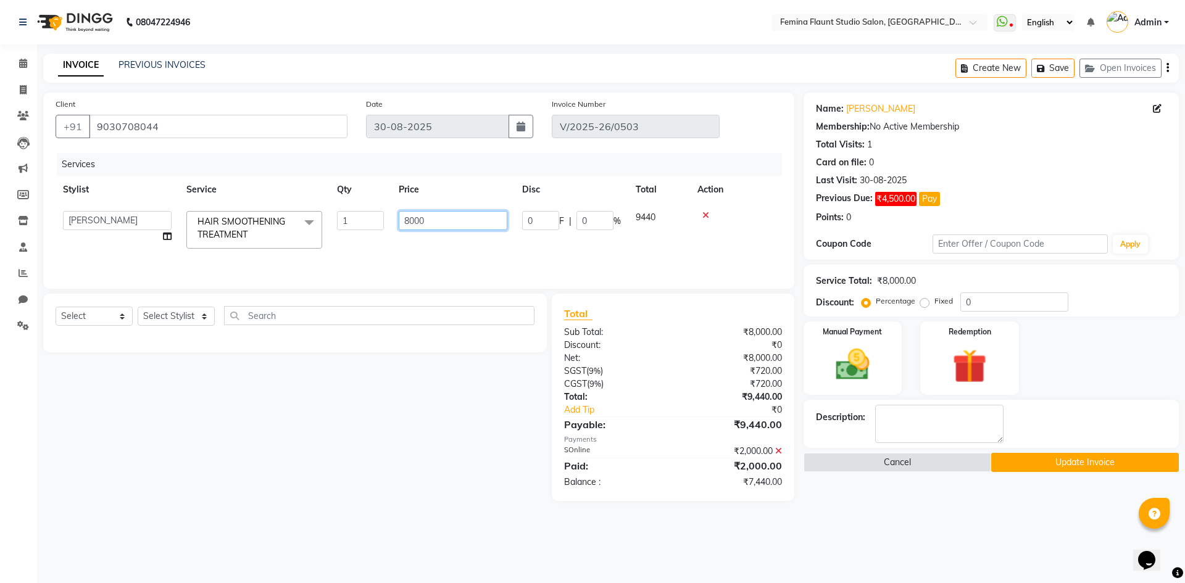
click at [479, 222] on input "8000" at bounding box center [453, 220] width 109 height 19
type input "8500"
click at [779, 220] on td at bounding box center [736, 230] width 92 height 52
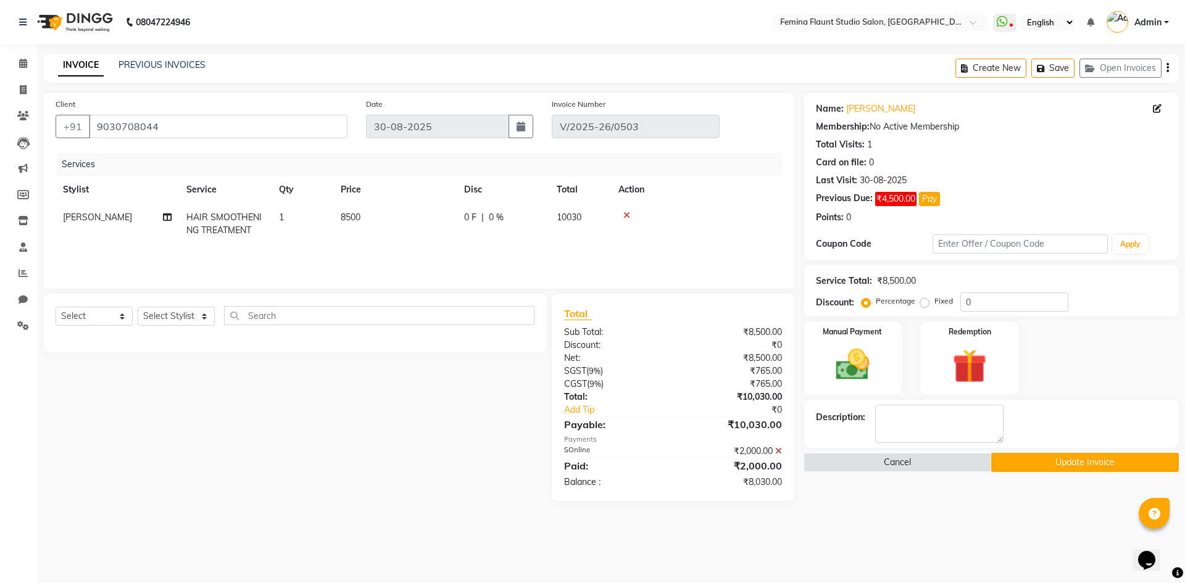
click at [779, 220] on td at bounding box center [696, 224] width 171 height 41
click at [587, 216] on td "10030" at bounding box center [580, 224] width 62 height 41
select select "80611"
click at [481, 217] on span "|" at bounding box center [482, 217] width 2 height 13
select select "80611"
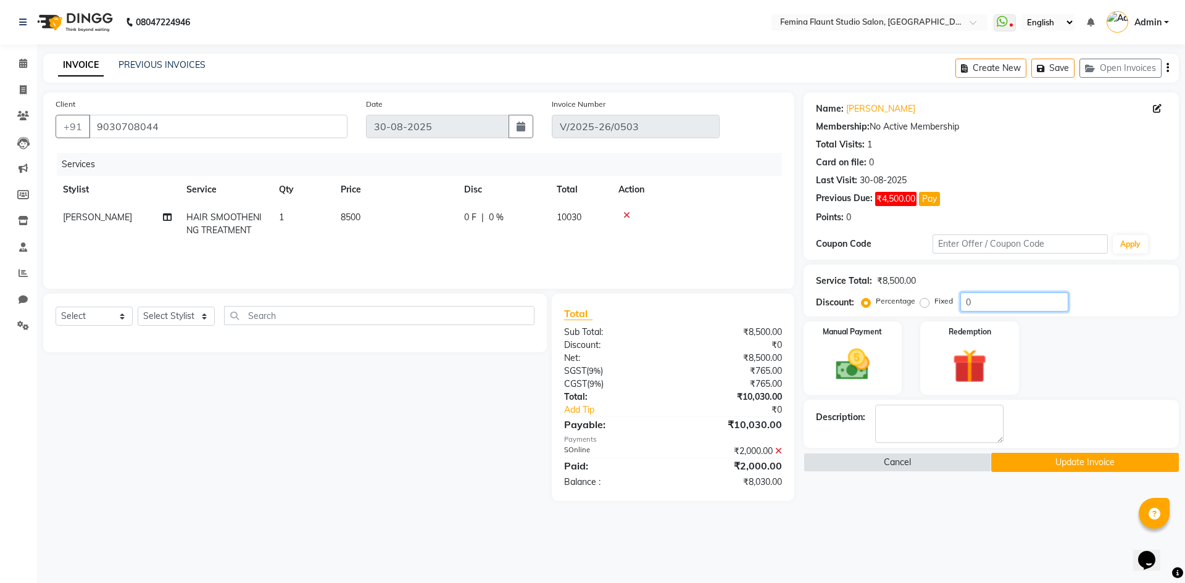
click at [1005, 303] on input "0" at bounding box center [1014, 301] width 108 height 19
click at [1003, 302] on input "0" at bounding box center [1014, 301] width 108 height 19
click at [934, 302] on label "Fixed" at bounding box center [943, 301] width 19 height 11
click at [926, 302] on input "Fixed" at bounding box center [926, 301] width 9 height 9
radio input "true"
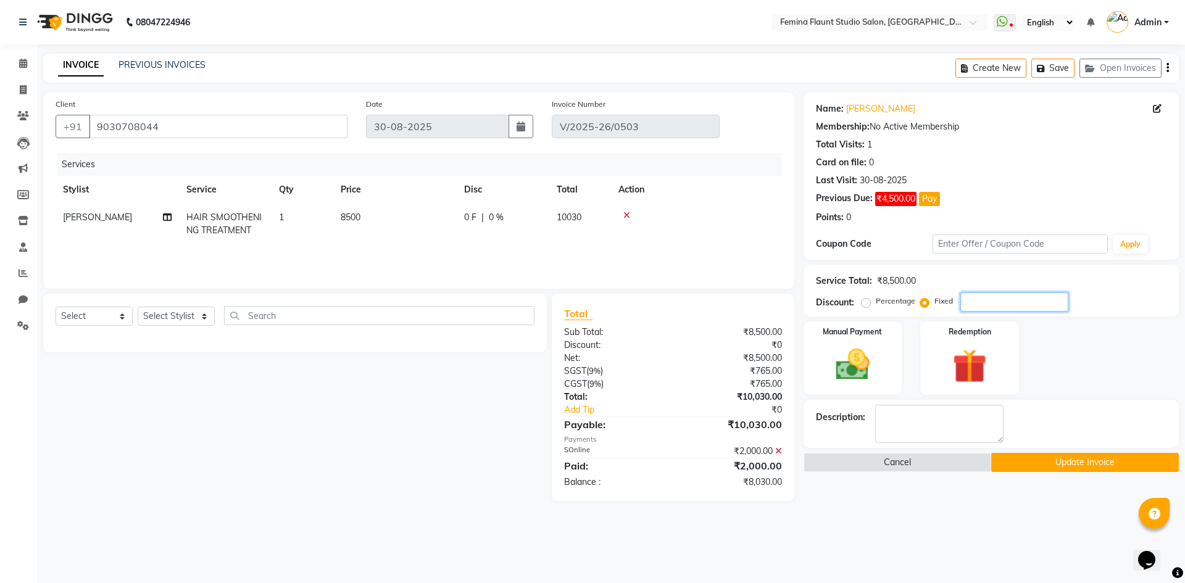
click at [1049, 301] on input "number" at bounding box center [1014, 301] width 108 height 19
type input "3530"
click at [1085, 351] on div "Manual Payment Redemption" at bounding box center [991, 357] width 394 height 73
click at [845, 549] on div "08047224946 Select Location × Femina Flaunt Studio Salon, Ava Road WhatsApp Sta…" at bounding box center [592, 291] width 1185 height 583
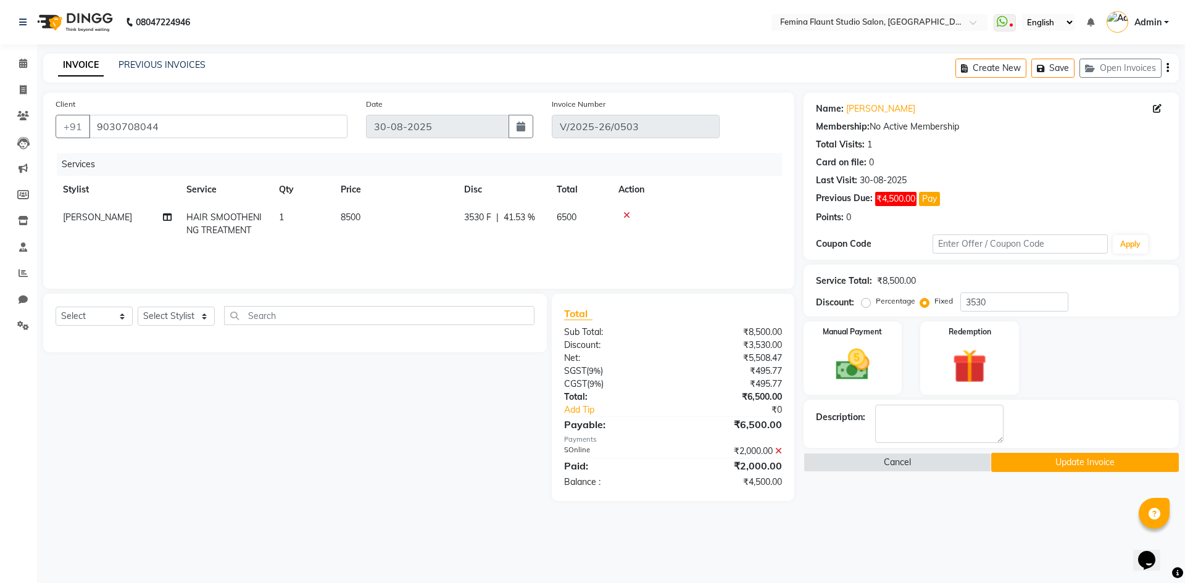
click at [845, 549] on div "08047224946 Select Location × Femina Flaunt Studio Salon, Ava Road WhatsApp Sta…" at bounding box center [592, 291] width 1185 height 583
click at [395, 510] on main "INVOICE PREVIOUS INVOICES Create New Save Open Invoices Client +91 9030708044 D…" at bounding box center [611, 287] width 1148 height 466
